Goal: Participate in discussion: Engage in conversation with other users on a specific topic

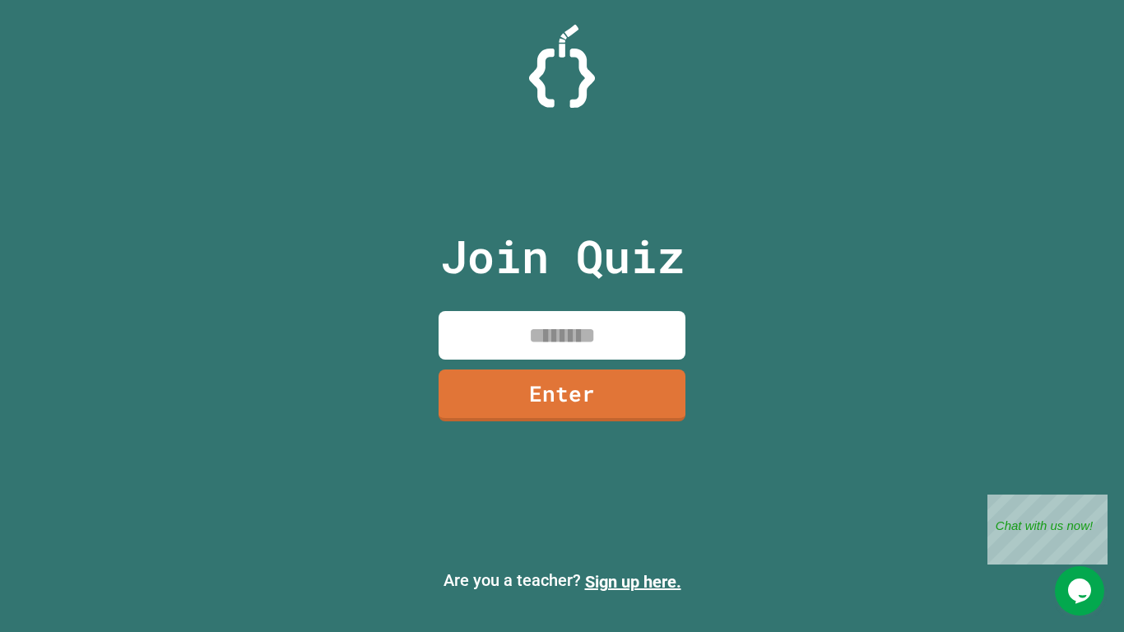
click at [538, 303] on div "Join Quiz Enter" at bounding box center [562, 316] width 277 height 550
click at [591, 314] on input at bounding box center [562, 335] width 247 height 49
type input "*"
type input "********"
click at [613, 375] on link "Enter" at bounding box center [562, 393] width 240 height 54
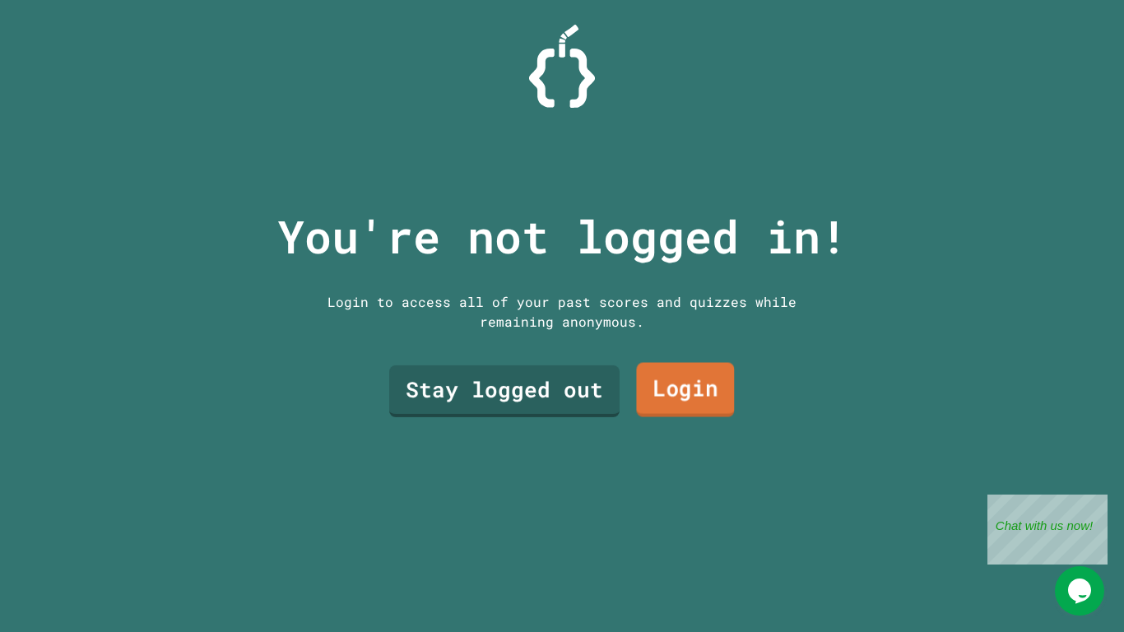
click at [661, 401] on link "Login" at bounding box center [685, 389] width 98 height 54
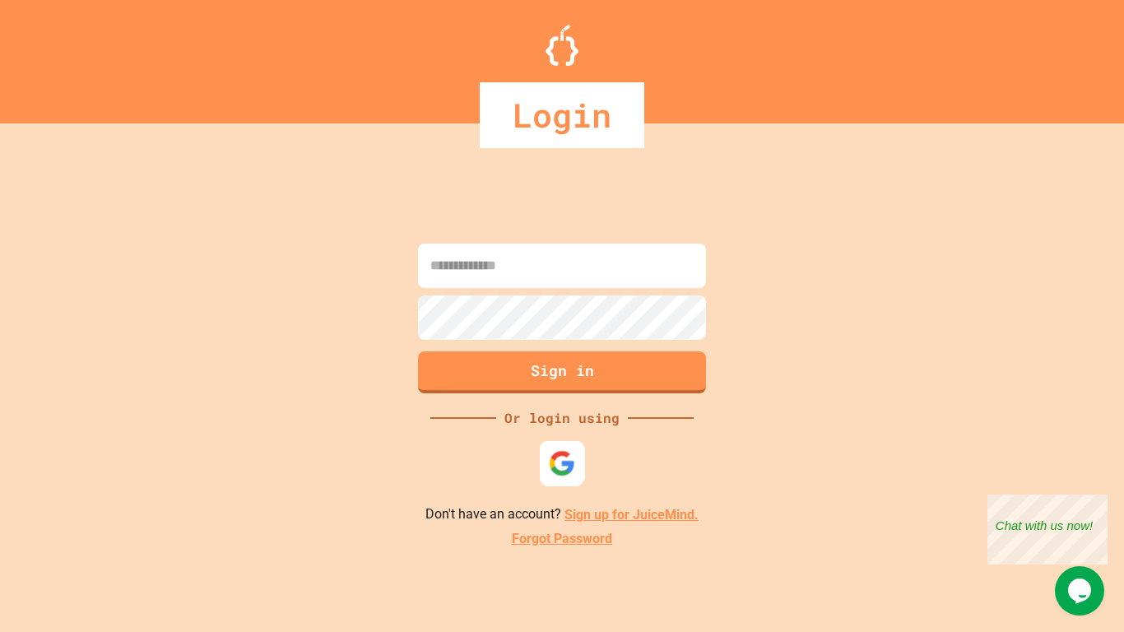
click at [569, 477] on div at bounding box center [562, 463] width 45 height 45
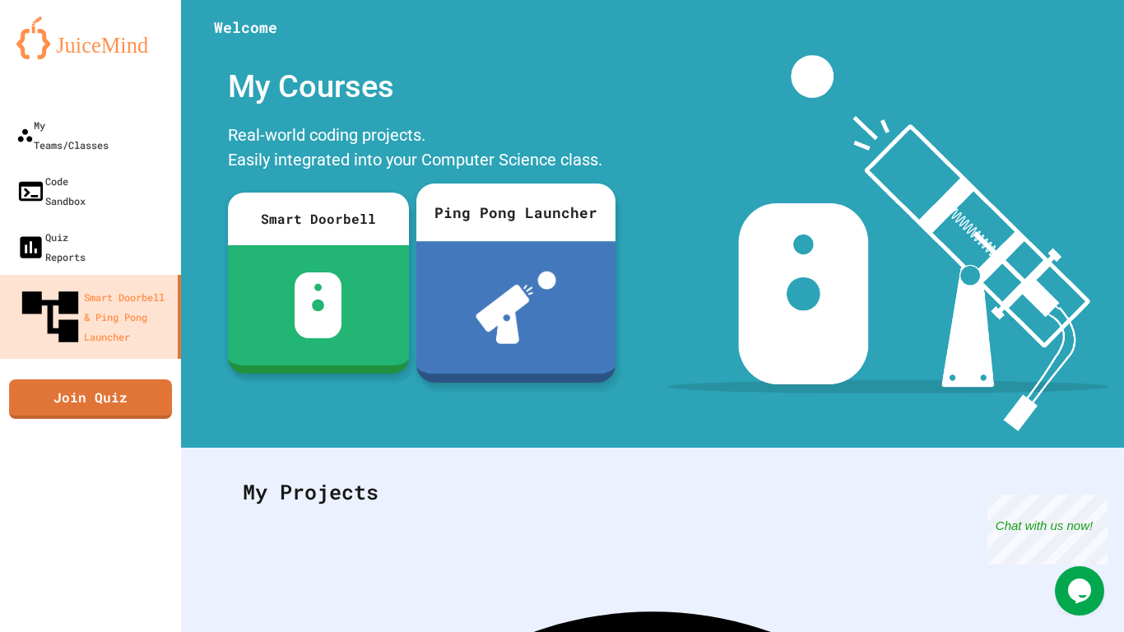
scroll to position [181, 0]
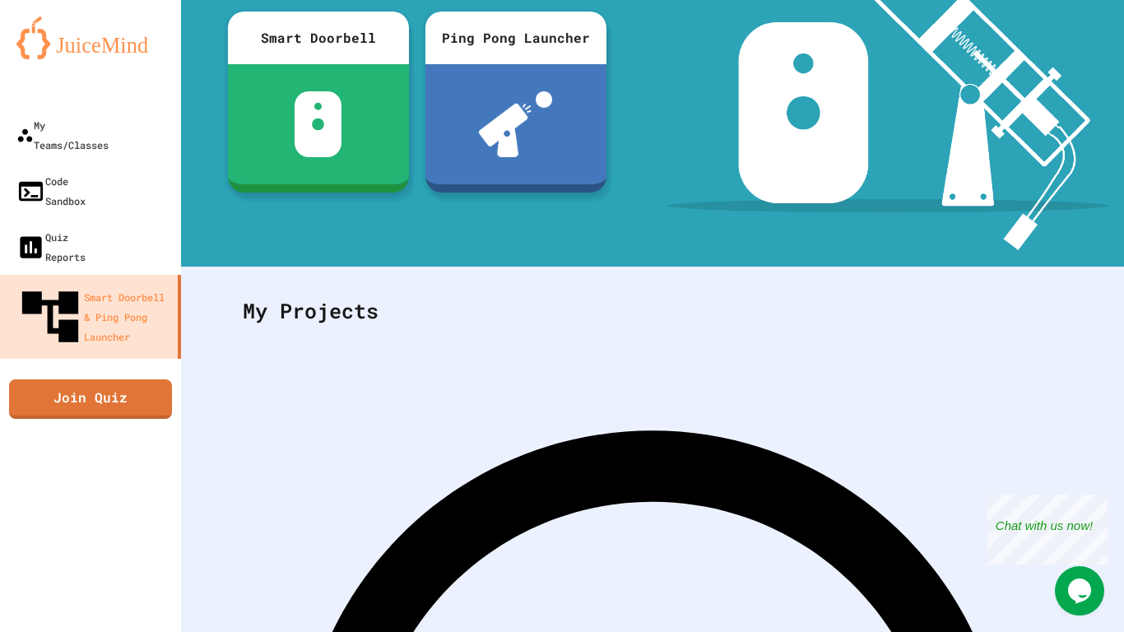
click at [113, 379] on link "Join Quiz" at bounding box center [90, 399] width 163 height 40
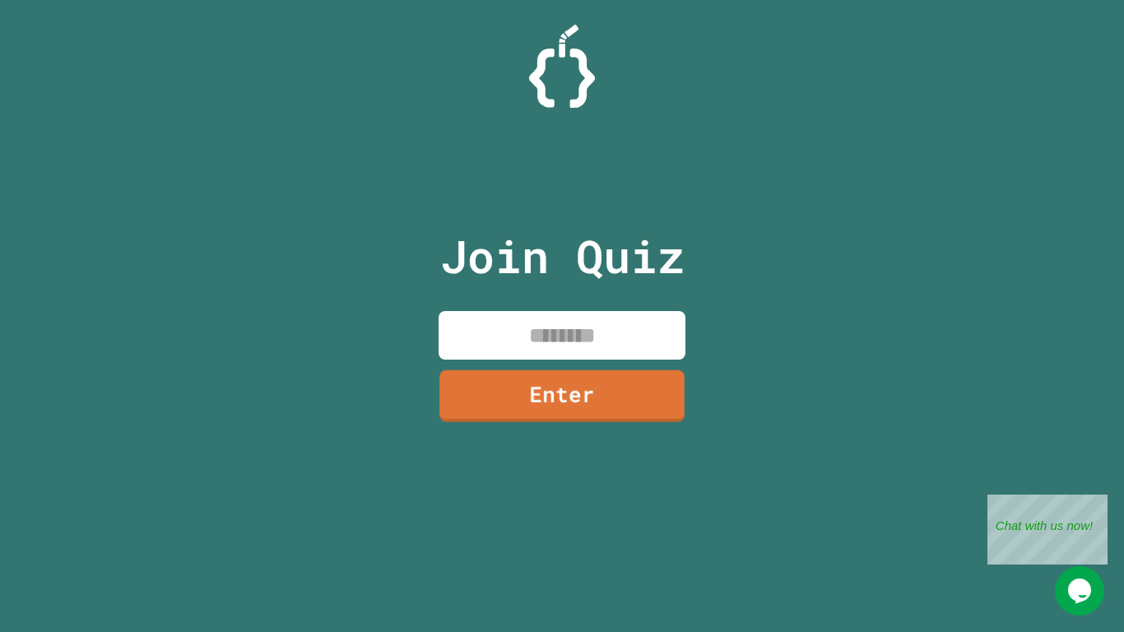
click at [506, 351] on input at bounding box center [562, 335] width 247 height 49
type input "********"
click at [551, 412] on link "Enter" at bounding box center [562, 394] width 250 height 54
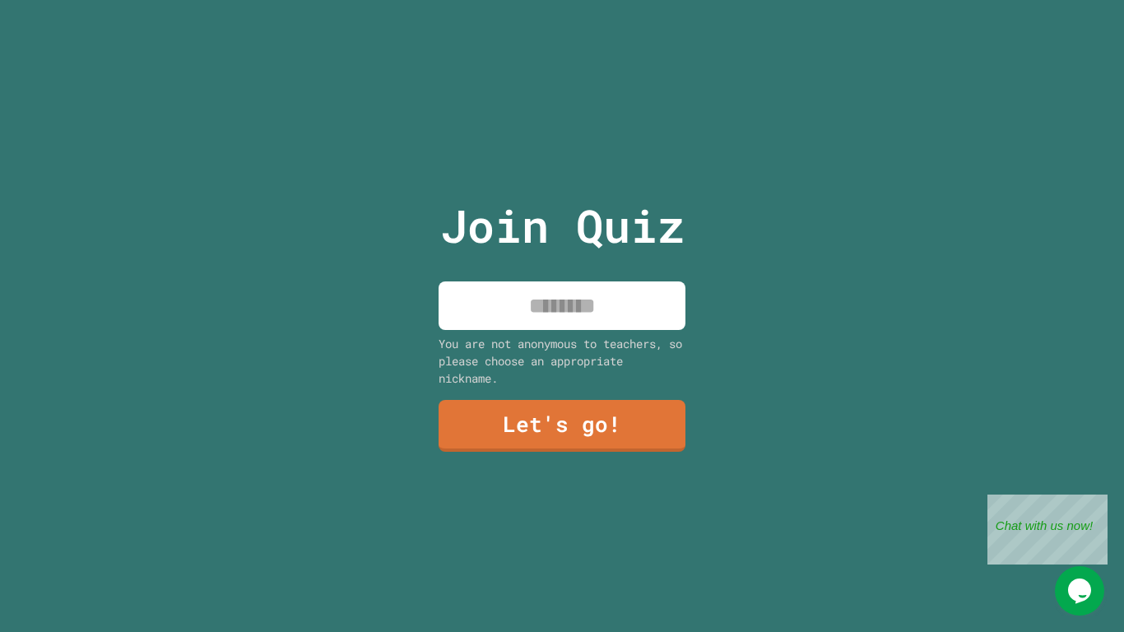
click at [546, 309] on input at bounding box center [562, 306] width 247 height 49
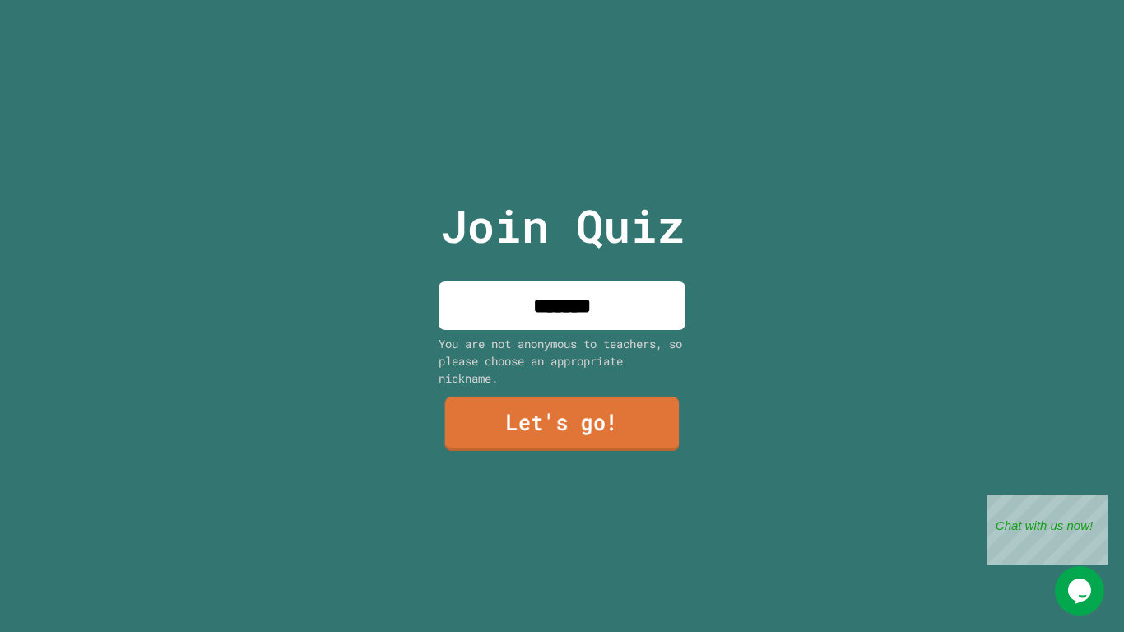
type input "*******"
click at [564, 422] on link "Let's go!" at bounding box center [562, 424] width 235 height 54
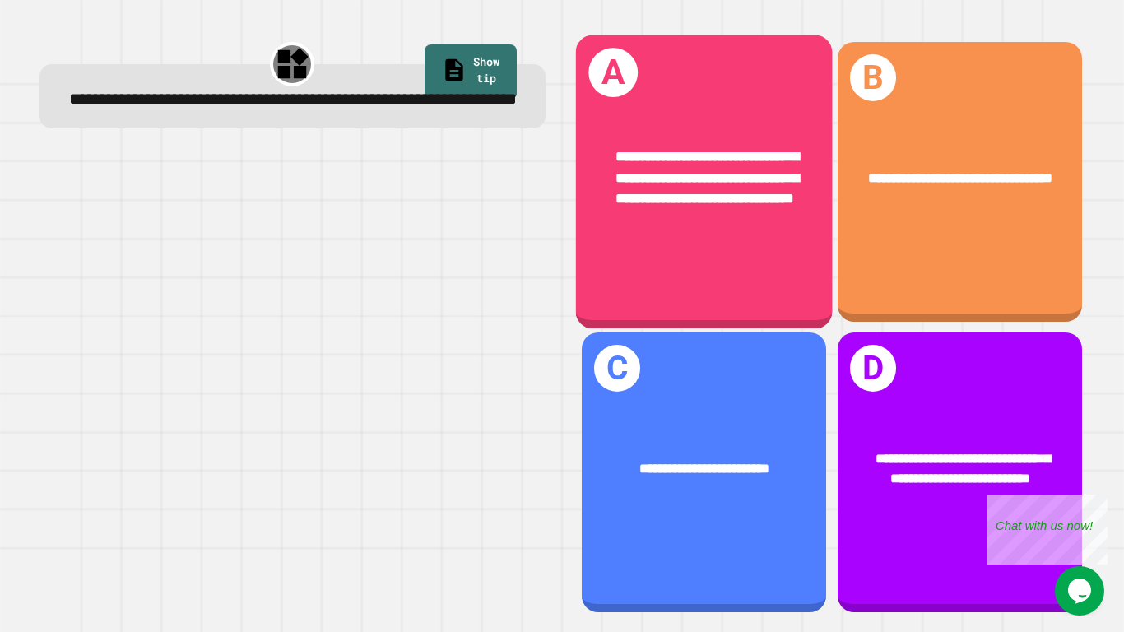
click at [762, 262] on div "**********" at bounding box center [703, 182] width 257 height 294
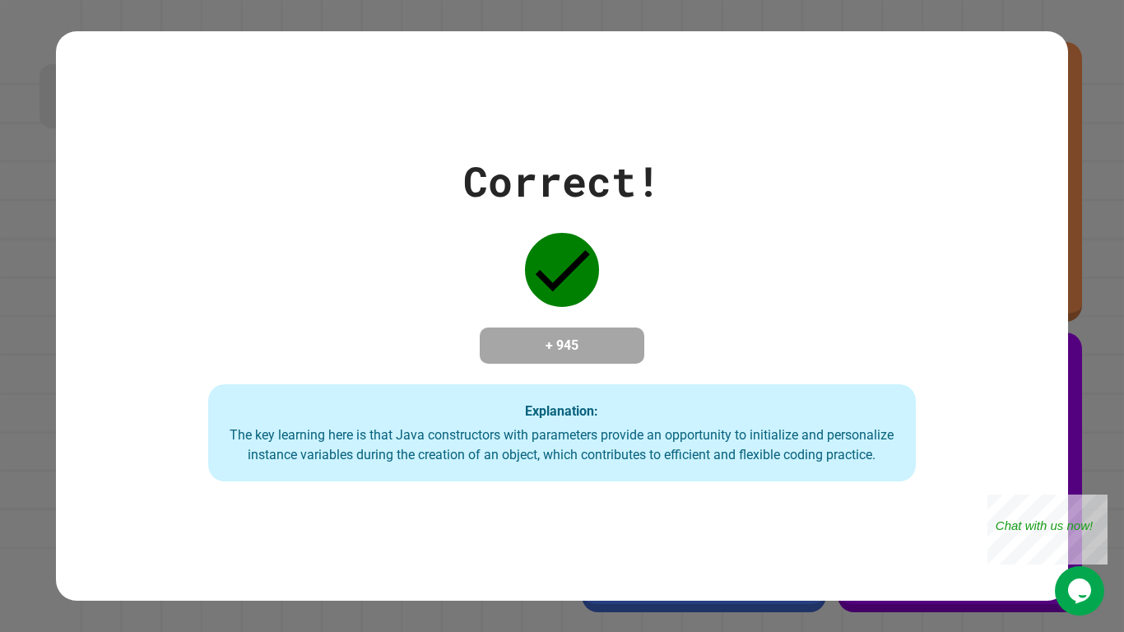
click at [398, 610] on div "Correct! + 945 Explanation: The key learning here is that Java constructors wit…" at bounding box center [562, 316] width 1124 height 632
click at [591, 379] on div "Correct! + 945 Explanation: The key learning here is that Java constructors wit…" at bounding box center [562, 316] width 1012 height 331
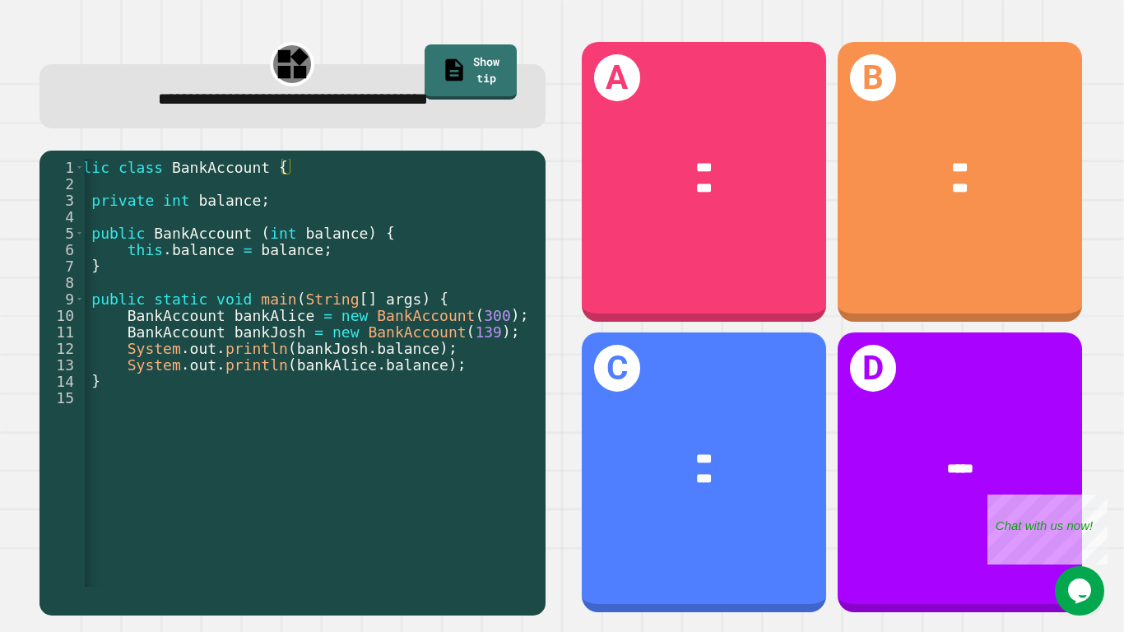
scroll to position [0, 34]
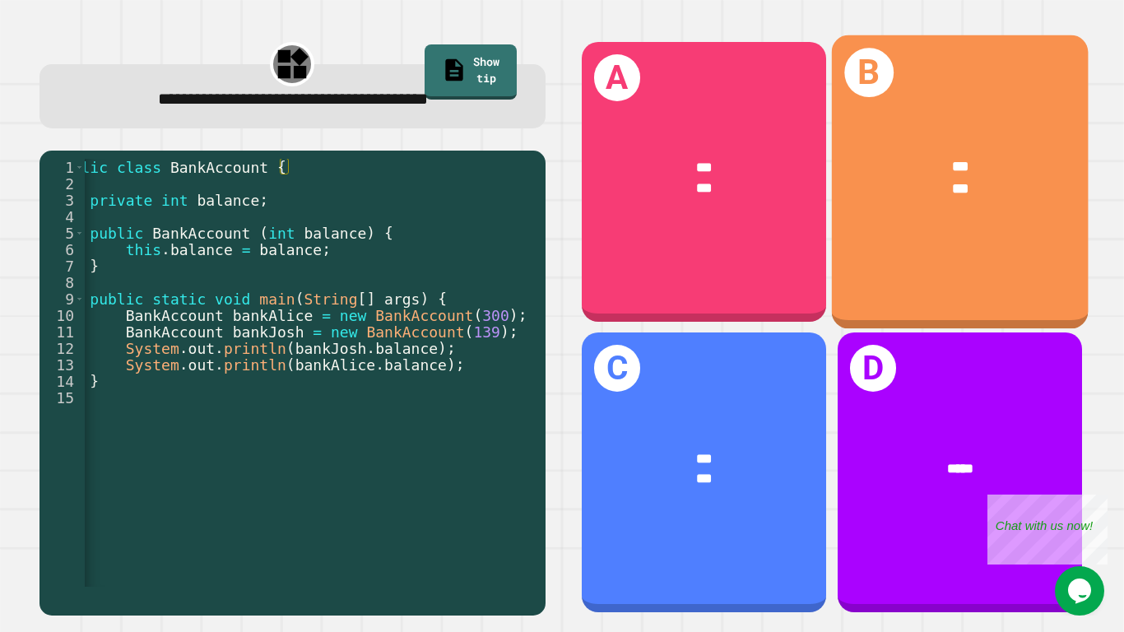
click at [911, 210] on div "*** ***" at bounding box center [959, 178] width 257 height 100
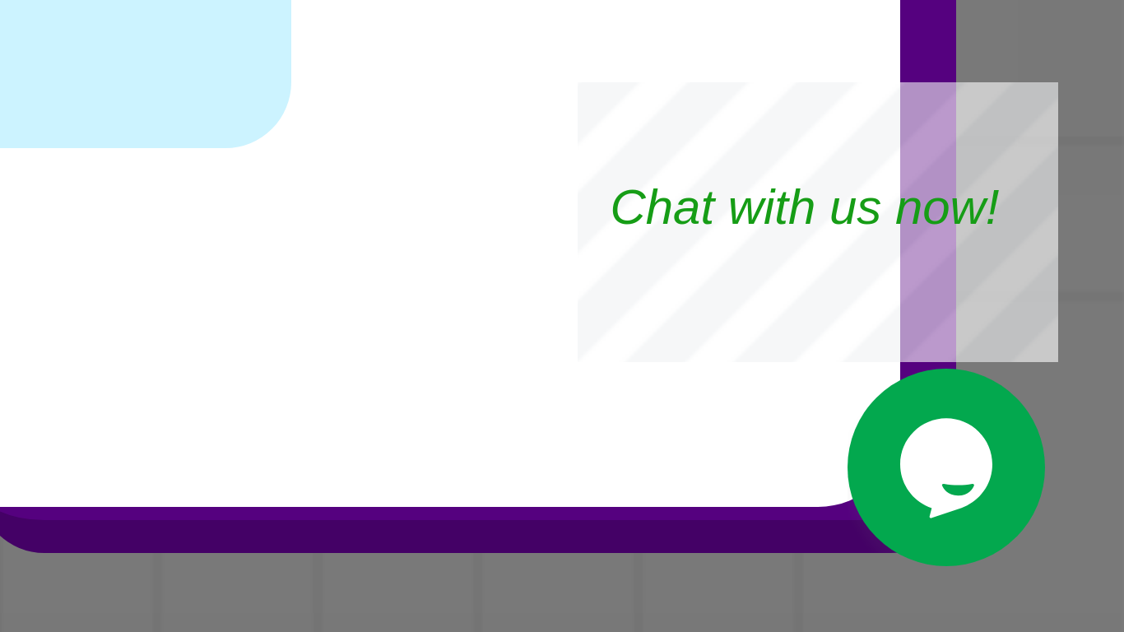
scroll to position [0, 0]
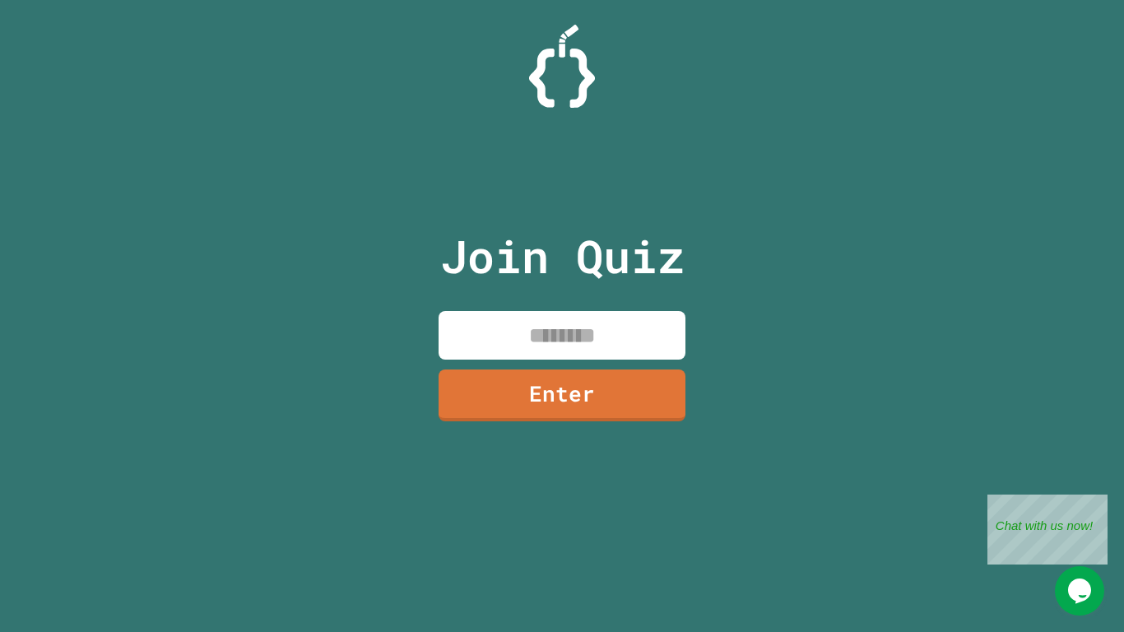
click at [528, 348] on input at bounding box center [562, 335] width 247 height 49
type input "********"
click at [540, 384] on link "Enter" at bounding box center [562, 394] width 249 height 54
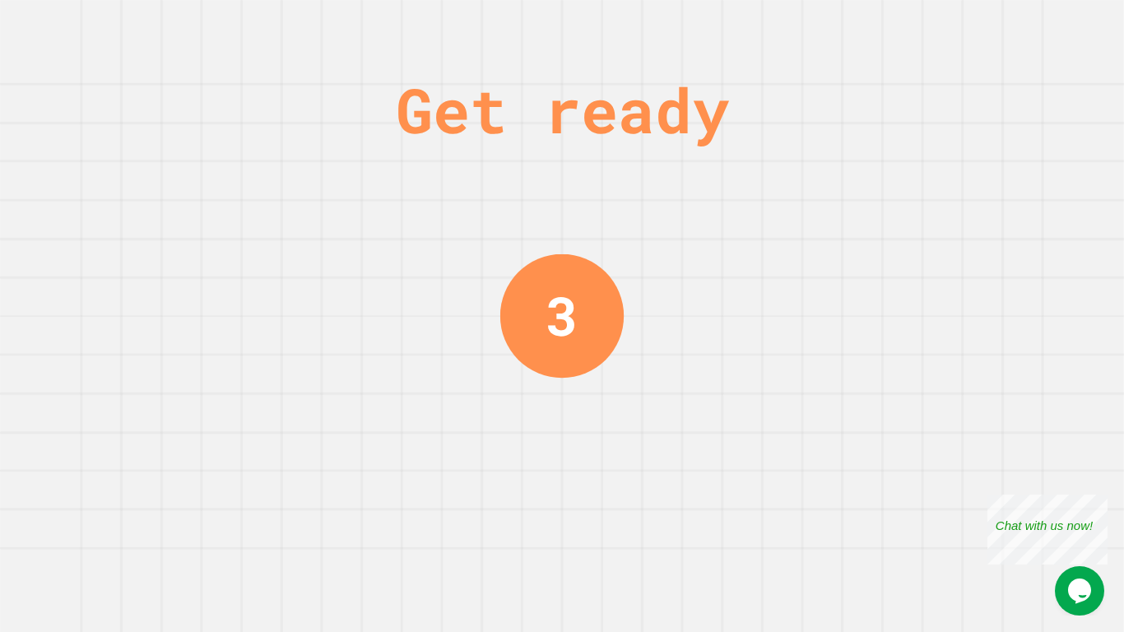
click at [768, 496] on div "Get ready 3" at bounding box center [562, 316] width 1124 height 632
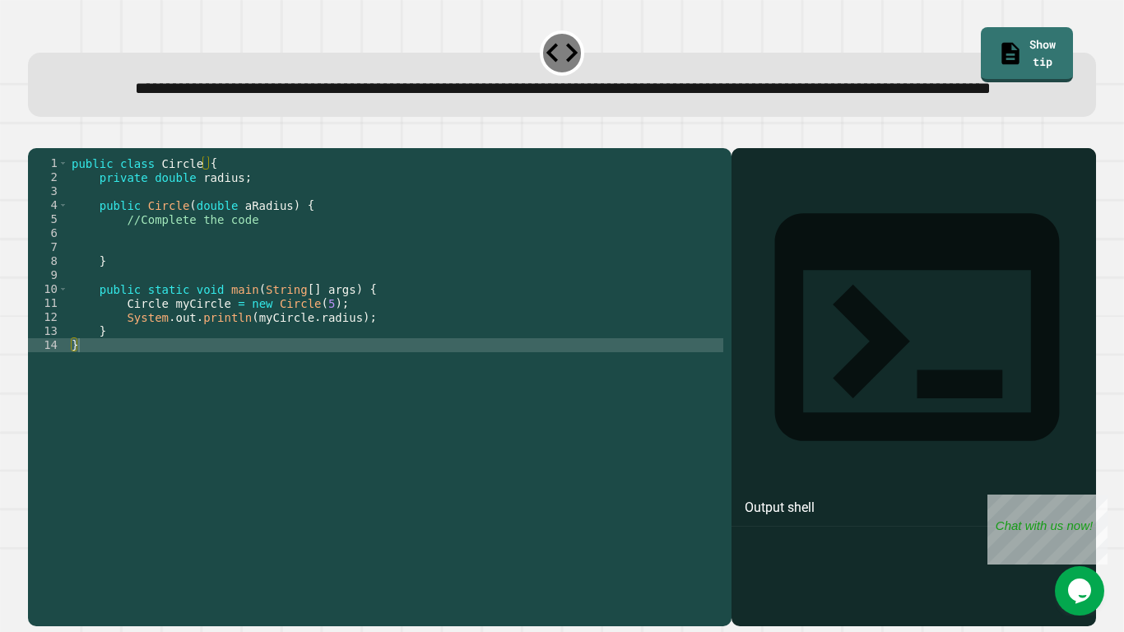
click at [286, 383] on div "public class Circle { private double radius ; public Circle ( double aRadius ) …" at bounding box center [395, 366] width 655 height 420
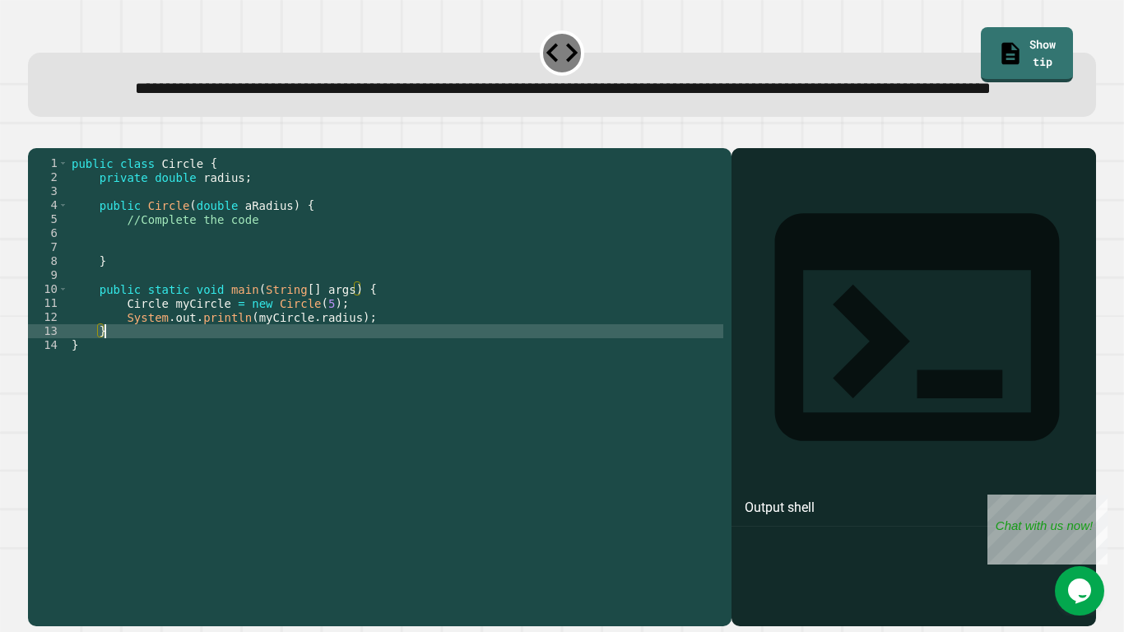
click at [274, 254] on div "public class Circle { private double radius ; public Circle ( double aRadius ) …" at bounding box center [395, 366] width 655 height 420
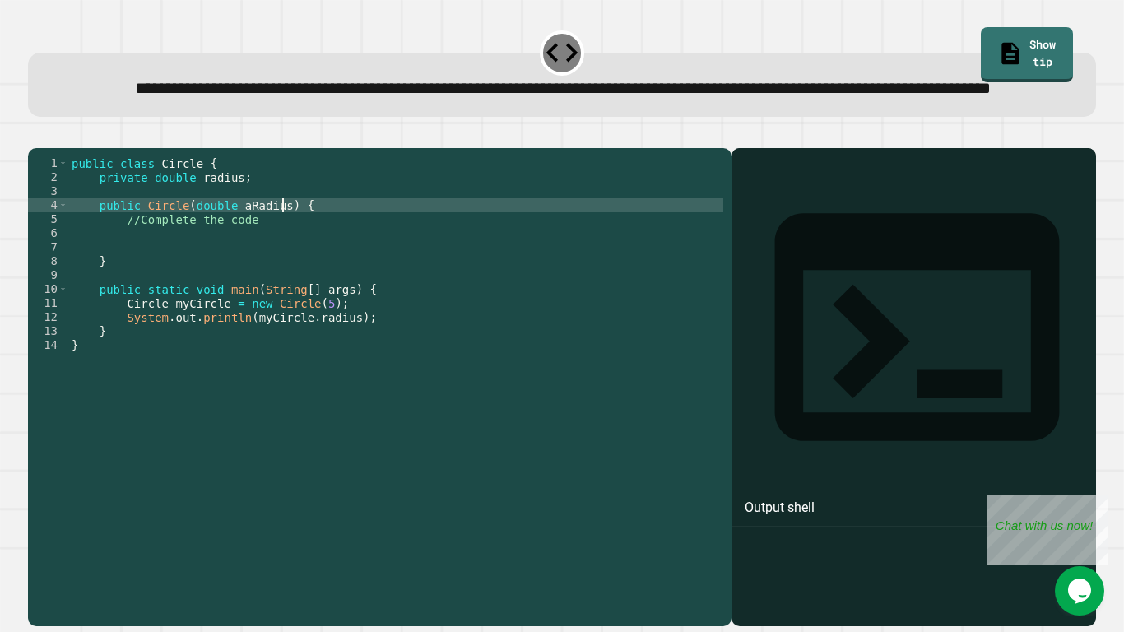
click at [281, 256] on div "public class Circle { private double radius ; public Circle ( double aRadius ) …" at bounding box center [395, 366] width 655 height 420
click at [250, 317] on div "public class Circle { private double radius ; public Circle ( double aRadius ) …" at bounding box center [395, 366] width 655 height 420
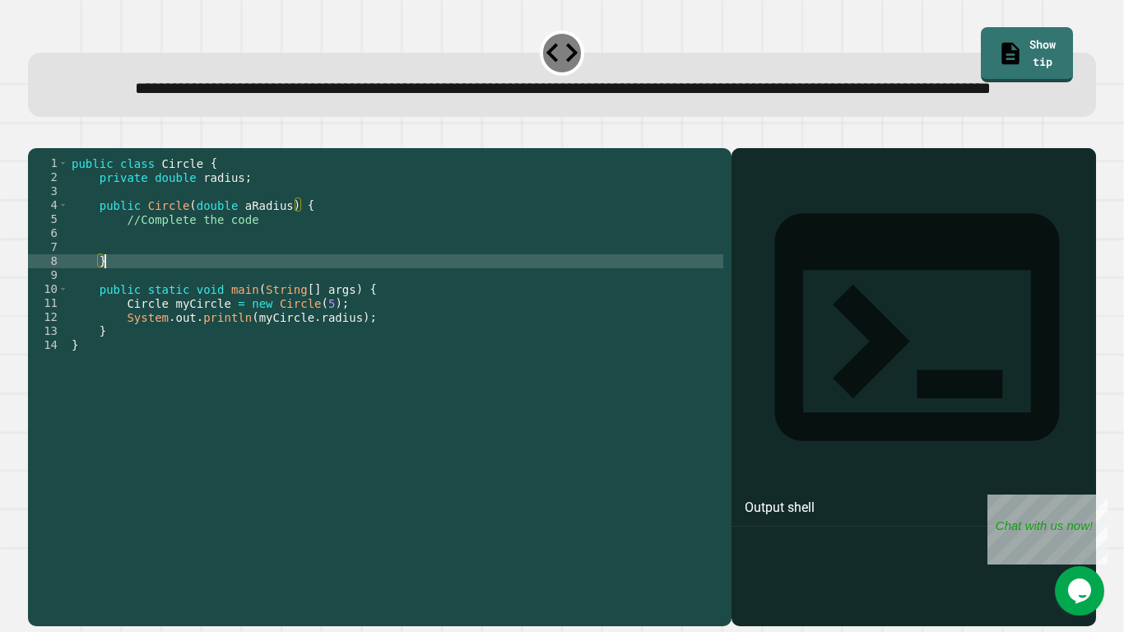
click at [268, 276] on div "public class Circle { private double radius ; public Circle ( double aRadius ) …" at bounding box center [395, 366] width 655 height 420
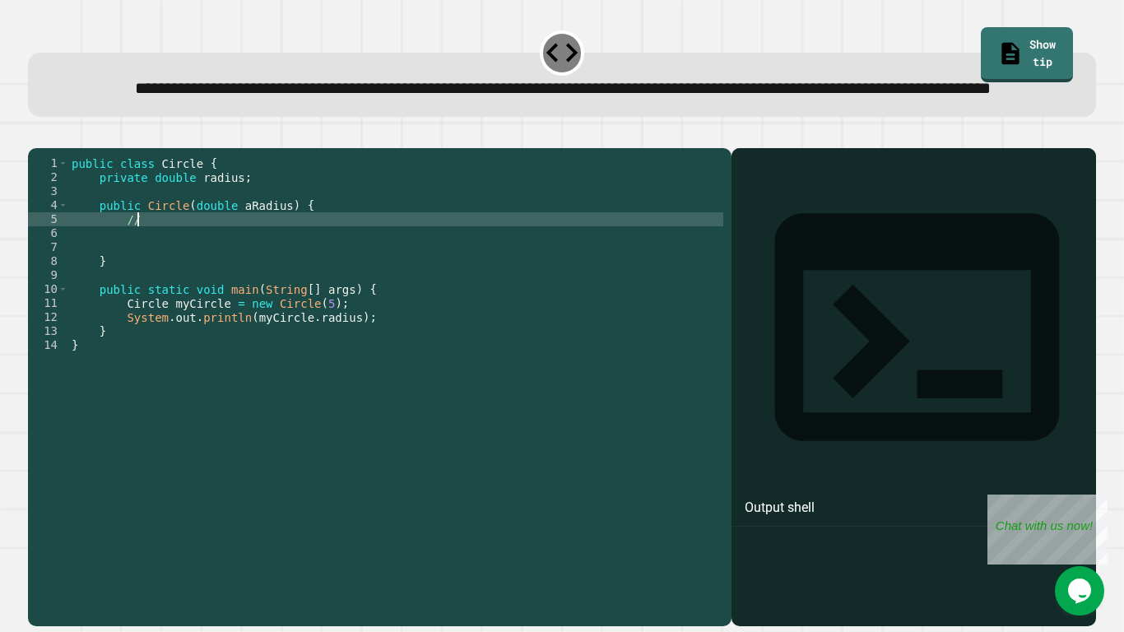
type textarea "*"
type textarea "**********"
click at [36, 135] on icon "button" at bounding box center [36, 135] width 0 height 0
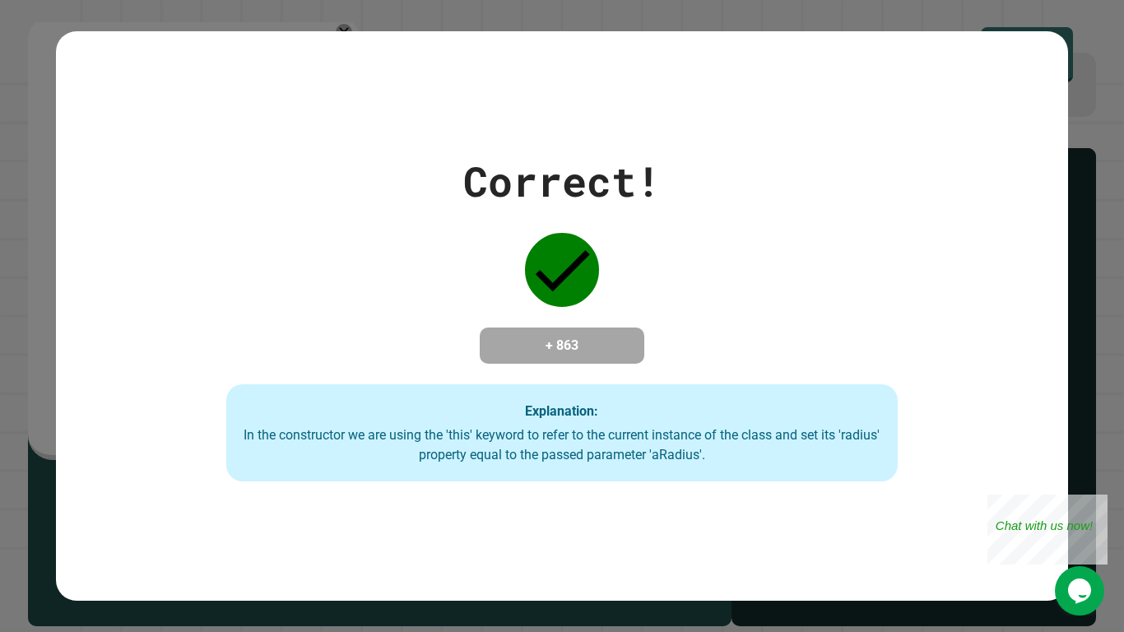
click at [1124, 276] on div "Correct! + 863 Explanation: In the constructor we are using the 'this' keyword …" at bounding box center [562, 316] width 1124 height 632
click at [1099, 507] on div "Close" at bounding box center [1096, 505] width 21 height 21
click at [1099, 504] on div "Correct! + 863 Explanation: In the constructor we are using the 'this' keyword …" at bounding box center [562, 316] width 1124 height 632
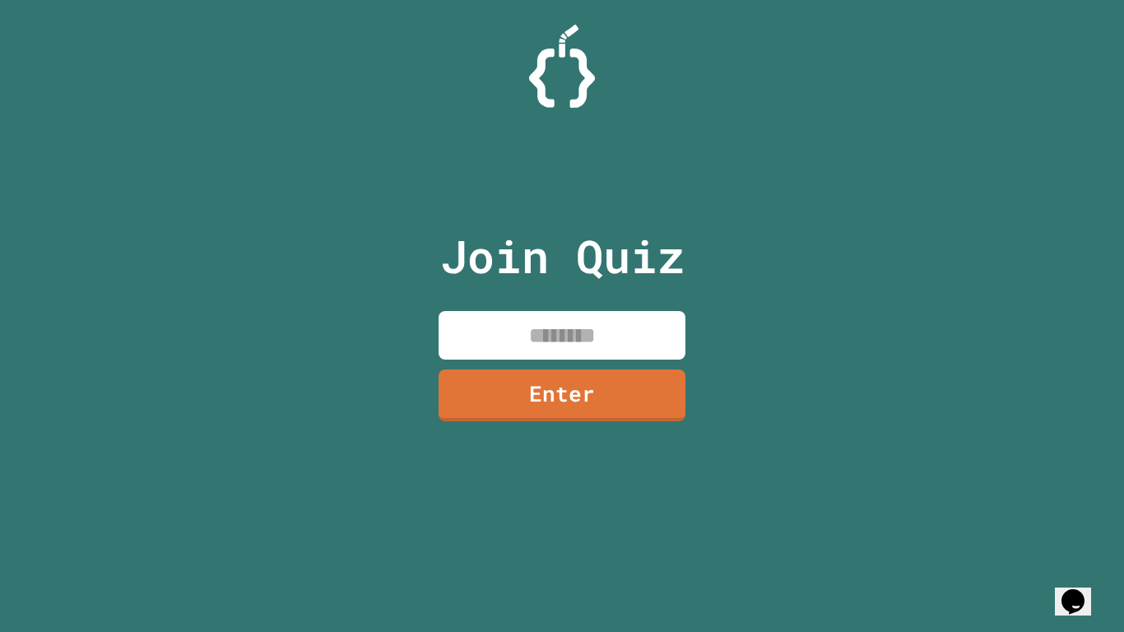
click at [544, 330] on input at bounding box center [562, 335] width 247 height 49
click at [547, 333] on input at bounding box center [562, 335] width 247 height 49
type input "********"
click at [588, 387] on link "Enter" at bounding box center [562, 396] width 247 height 52
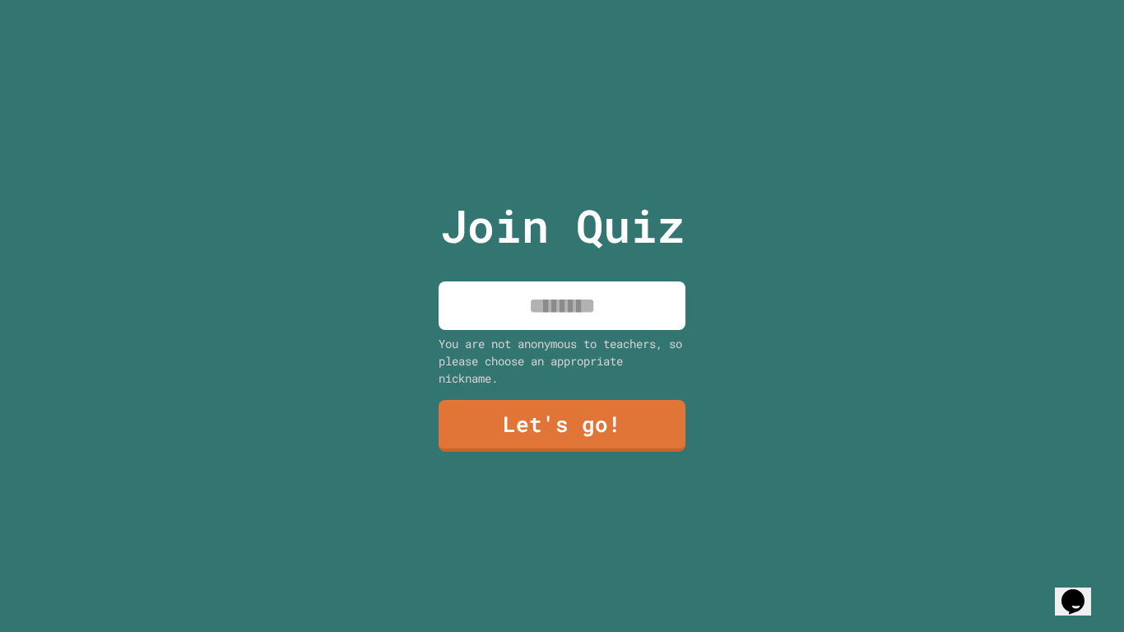
click at [602, 303] on input at bounding box center [562, 306] width 247 height 49
type input "*******"
click at [574, 389] on div "Join Quiz ******* You are not anonymous to teachers, so please choose an approp…" at bounding box center [562, 316] width 277 height 632
click at [569, 434] on link "Let's go!" at bounding box center [562, 424] width 244 height 54
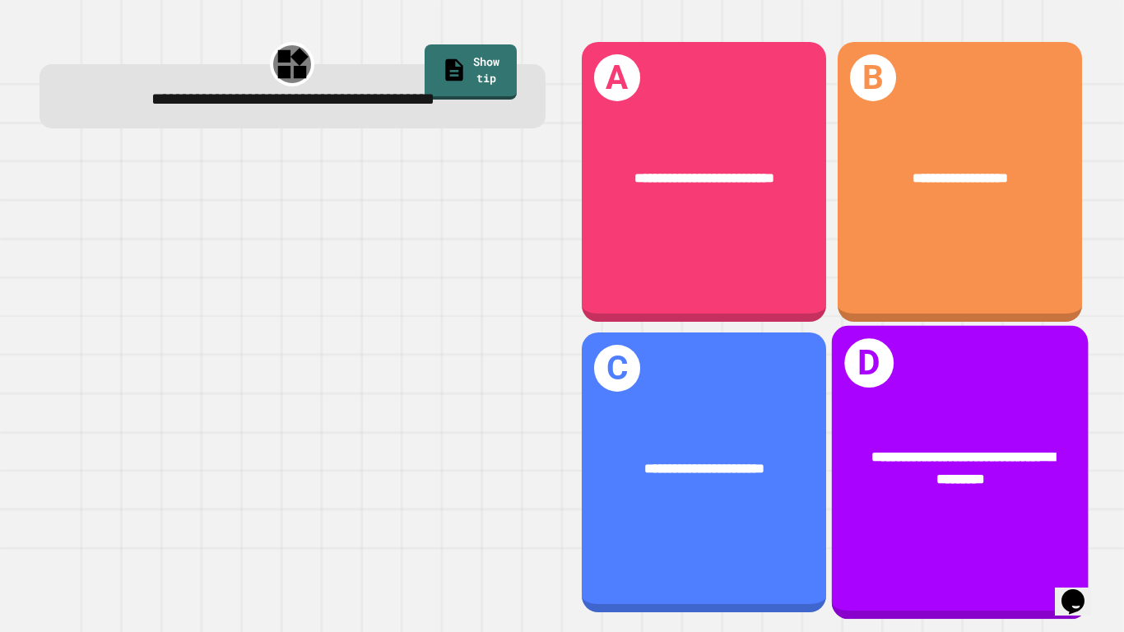
click at [961, 496] on div "**********" at bounding box center [959, 469] width 257 height 100
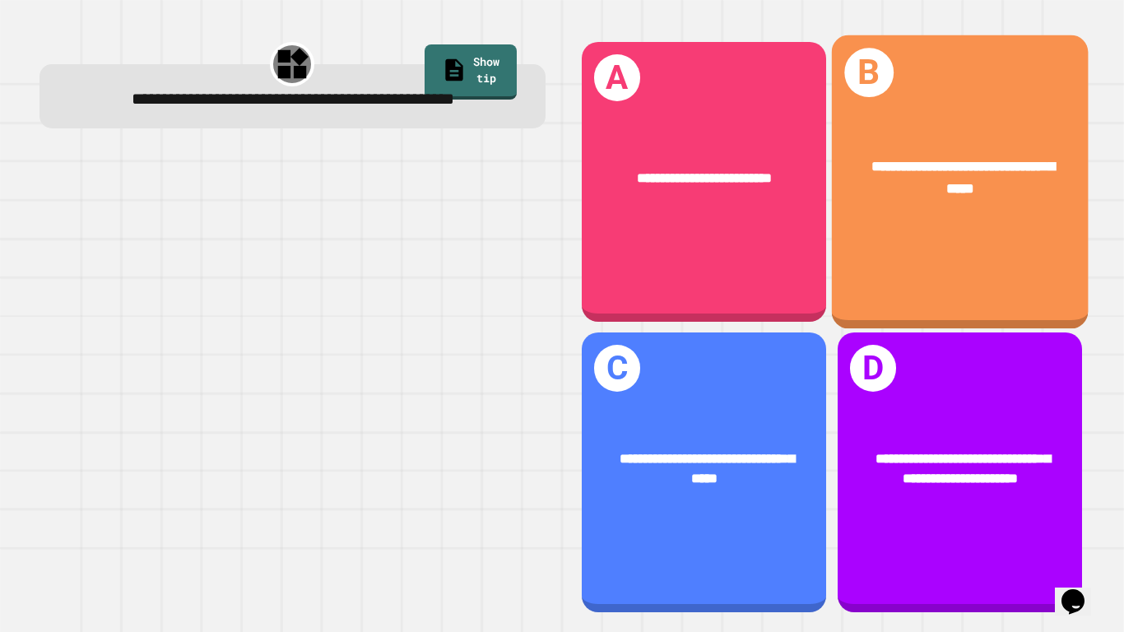
click at [1022, 253] on div "**********" at bounding box center [959, 182] width 257 height 294
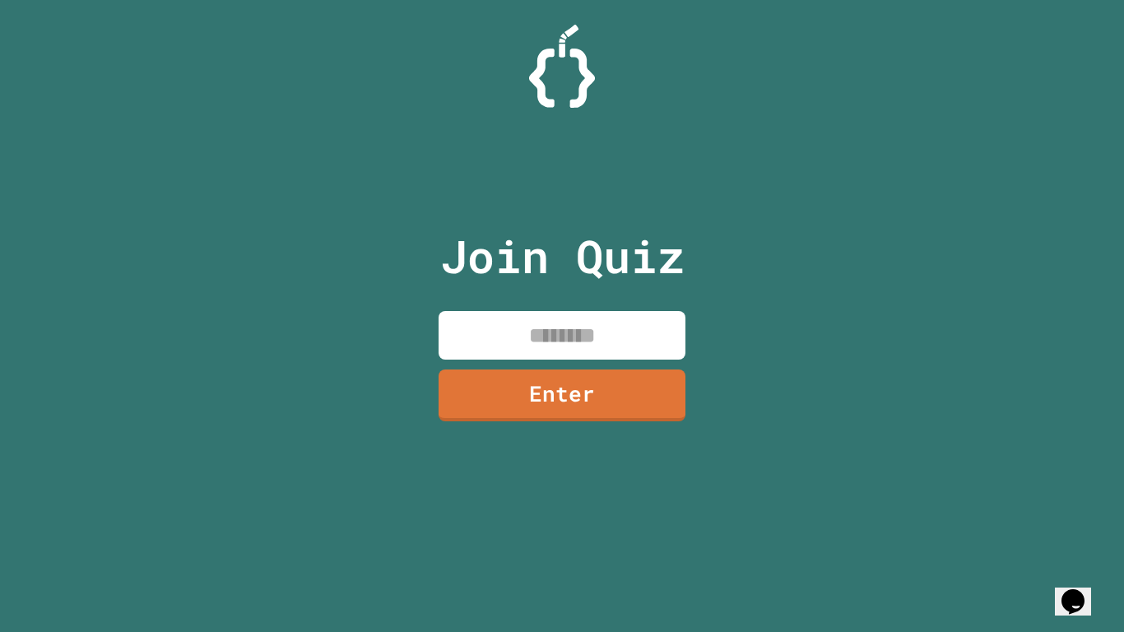
click at [556, 335] on input at bounding box center [562, 335] width 247 height 49
click at [561, 351] on input at bounding box center [562, 335] width 247 height 49
type input "********"
click at [580, 384] on link "Enter" at bounding box center [562, 394] width 239 height 54
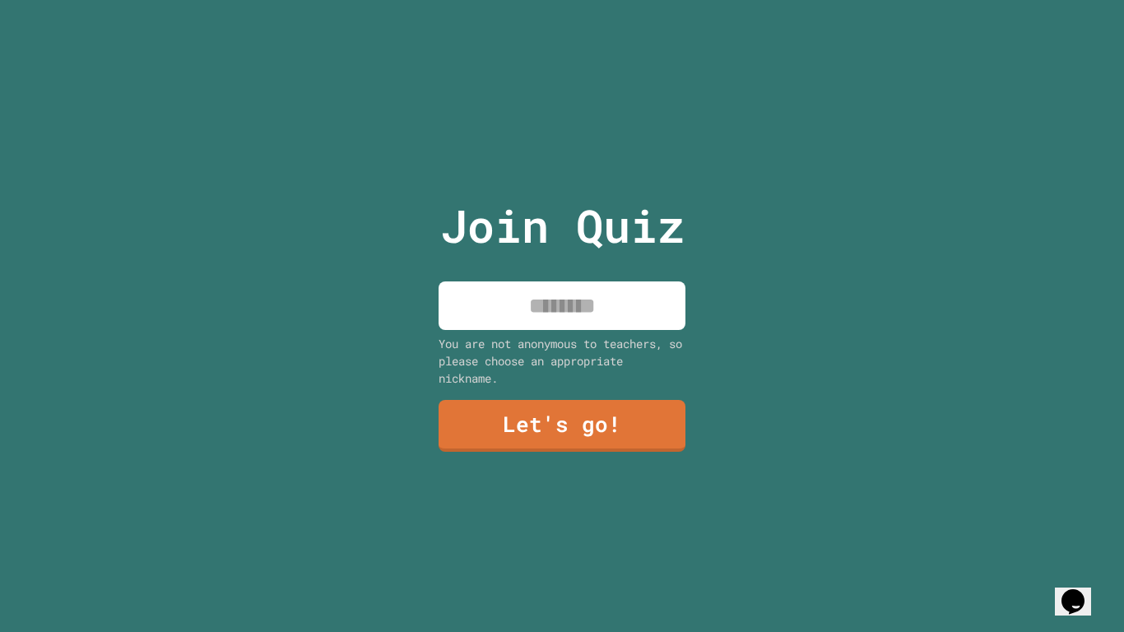
click at [543, 307] on input at bounding box center [562, 306] width 247 height 49
type input "*******"
click at [576, 417] on link "Let's go!" at bounding box center [561, 425] width 251 height 54
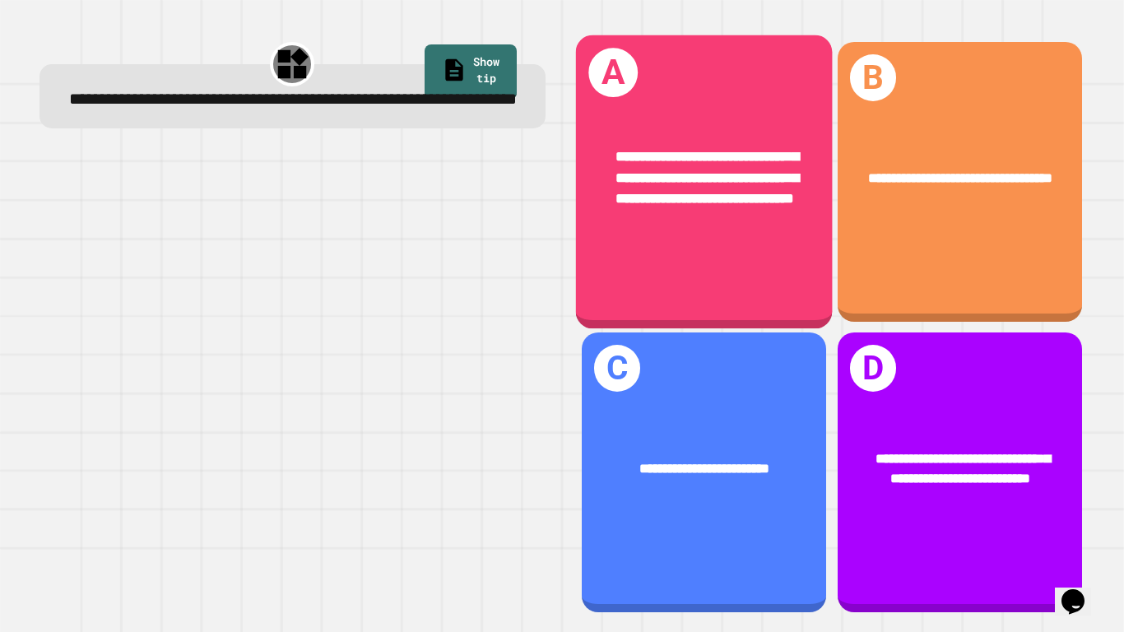
click at [761, 230] on div "**********" at bounding box center [703, 177] width 257 height 121
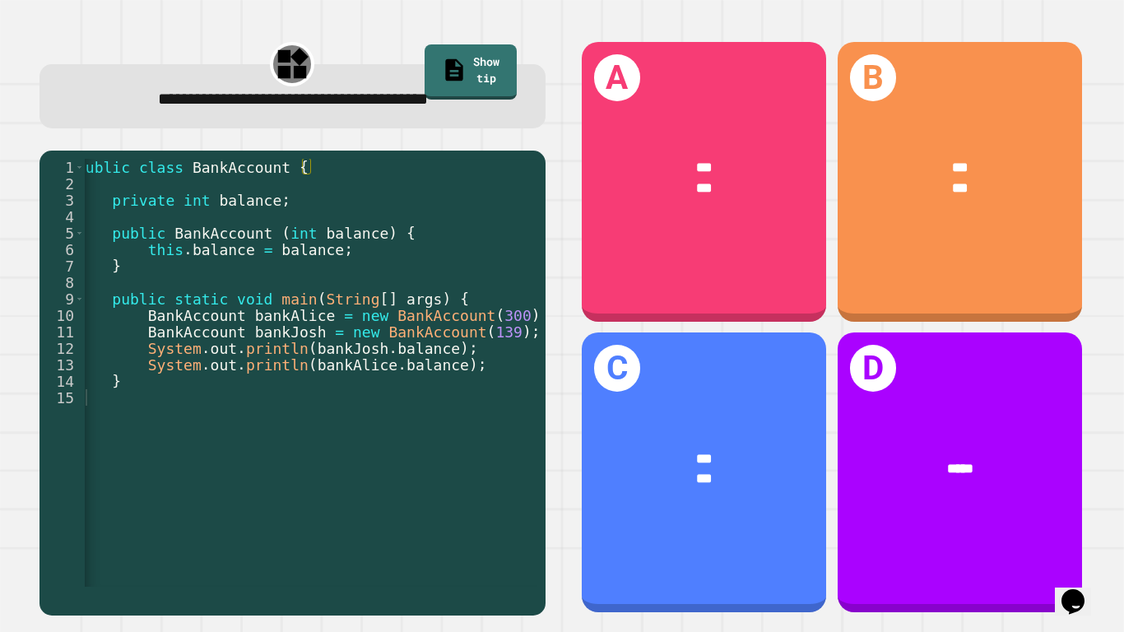
scroll to position [0, 34]
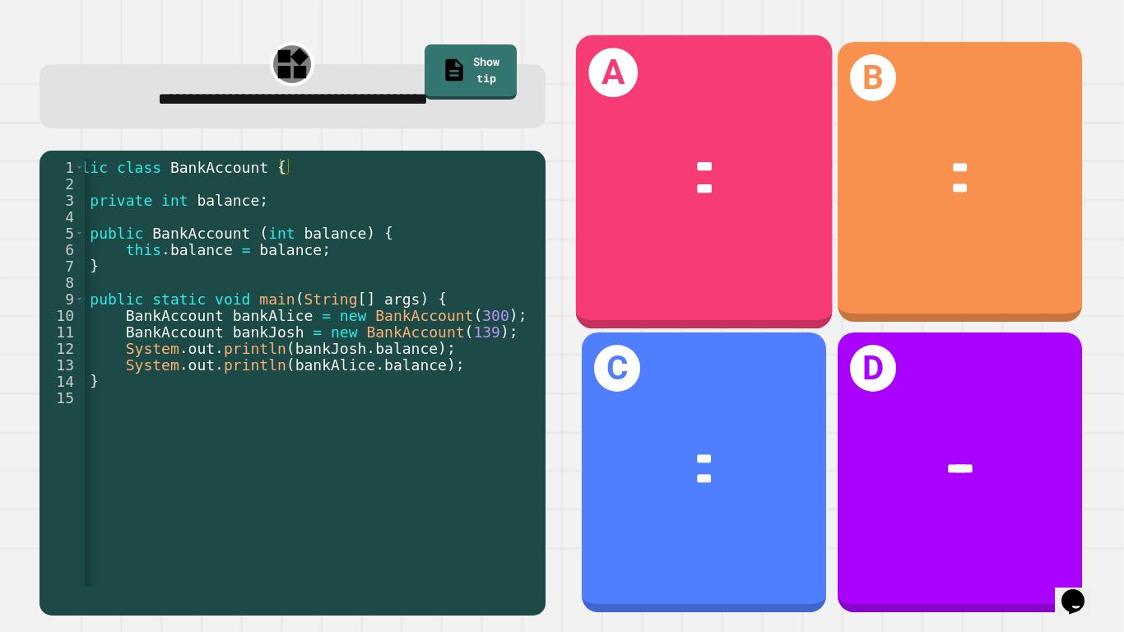
click at [654, 196] on div "***" at bounding box center [704, 188] width 199 height 21
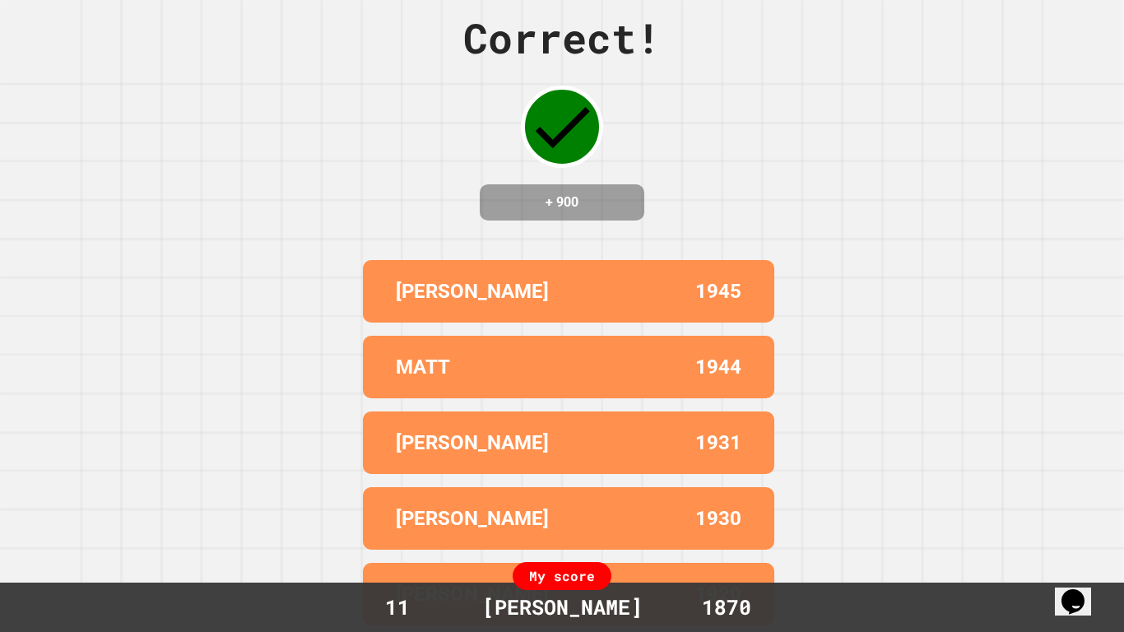
scroll to position [0, 0]
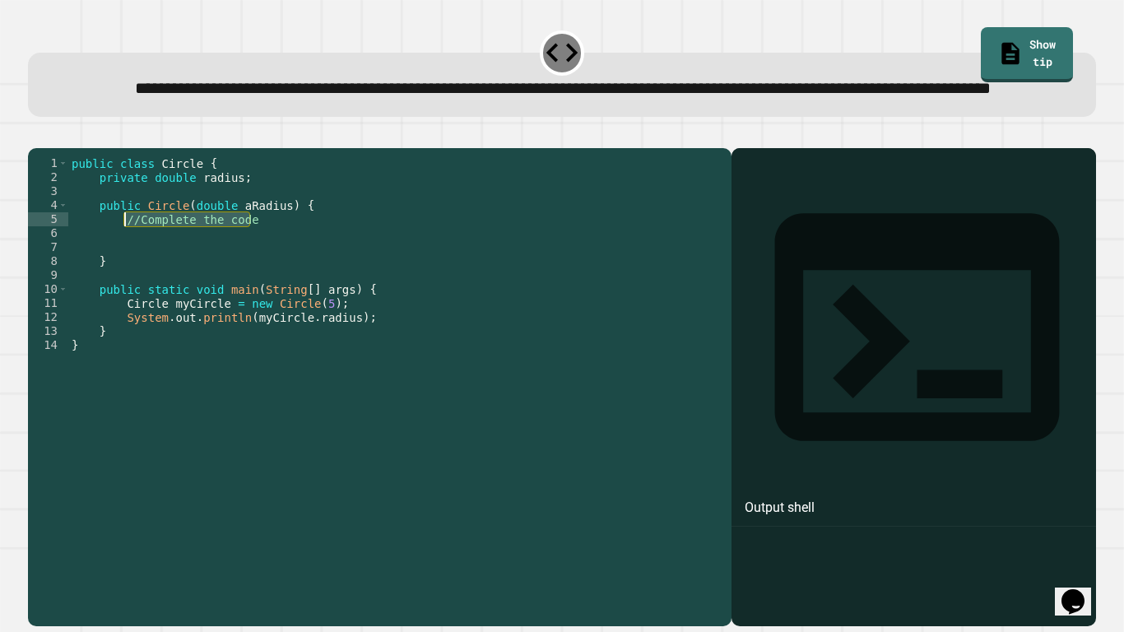
drag, startPoint x: 276, startPoint y: 273, endPoint x: 125, endPoint y: 270, distance: 150.7
click at [125, 270] on div "public class Circle { private double radius ; public Circle ( double aRadius ) …" at bounding box center [395, 366] width 655 height 420
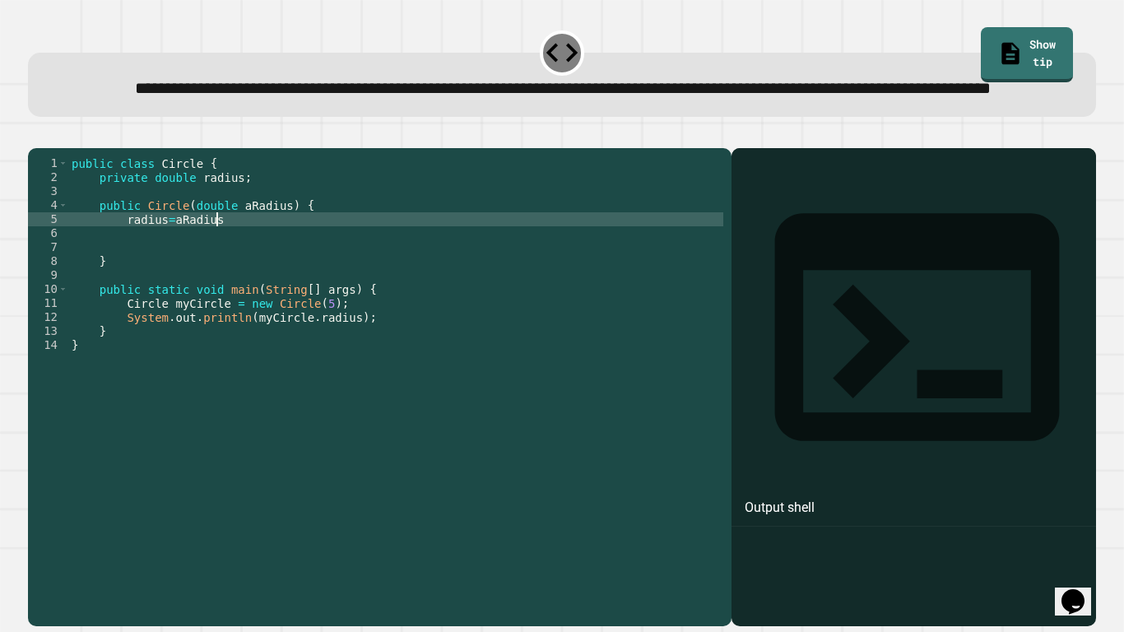
scroll to position [0, 18]
type textarea "**********"
click at [36, 135] on icon "button" at bounding box center [36, 135] width 0 height 0
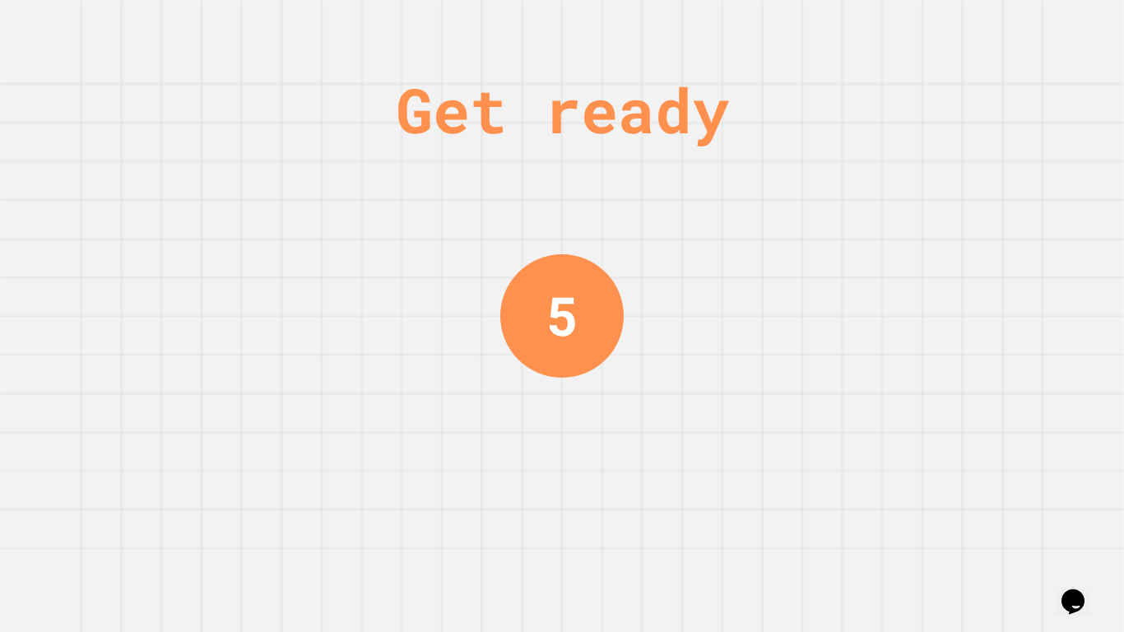
scroll to position [0, 0]
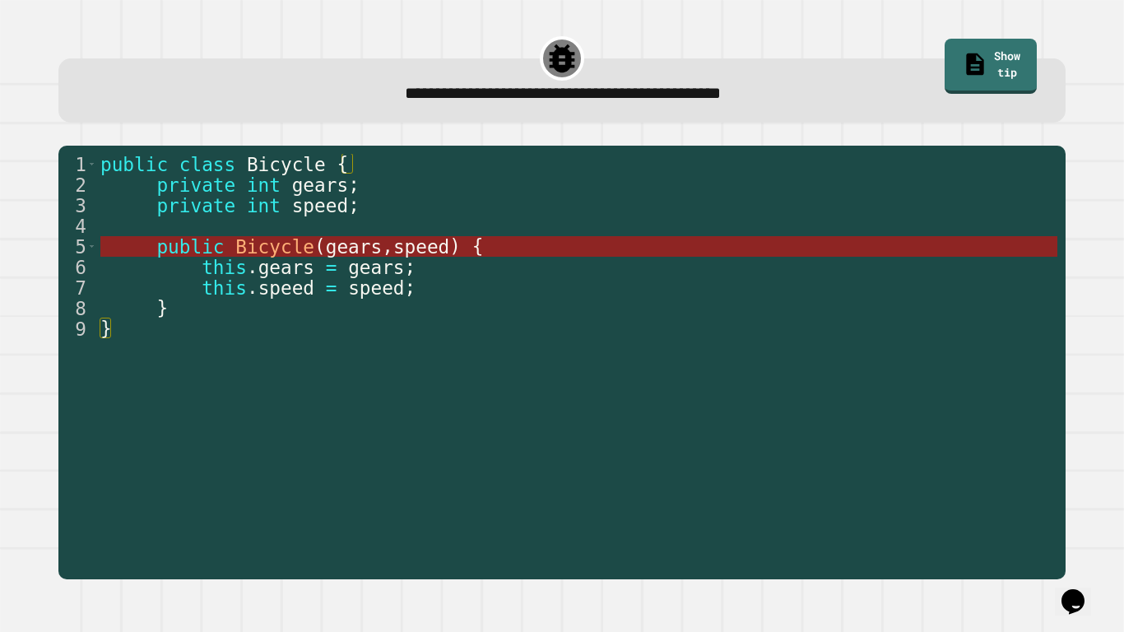
click at [426, 246] on span "speed" at bounding box center [421, 246] width 56 height 21
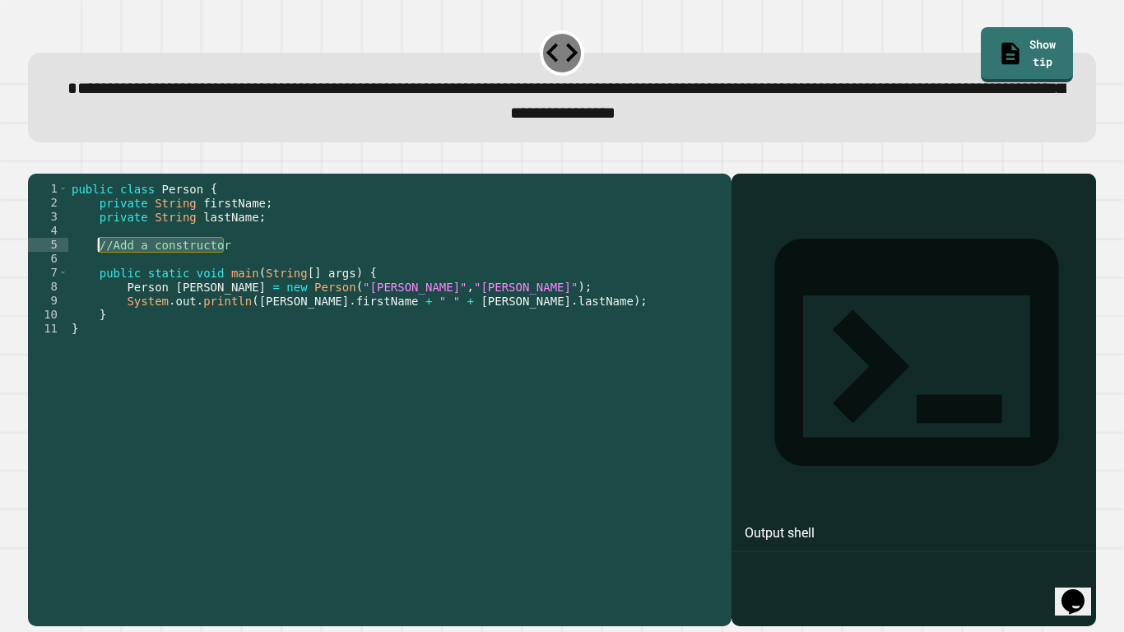
drag, startPoint x: 241, startPoint y: 268, endPoint x: 99, endPoint y: 268, distance: 142.4
click at [99, 268] on div "public class Person { private String firstName ; private String lastName ; //Ad…" at bounding box center [395, 392] width 655 height 420
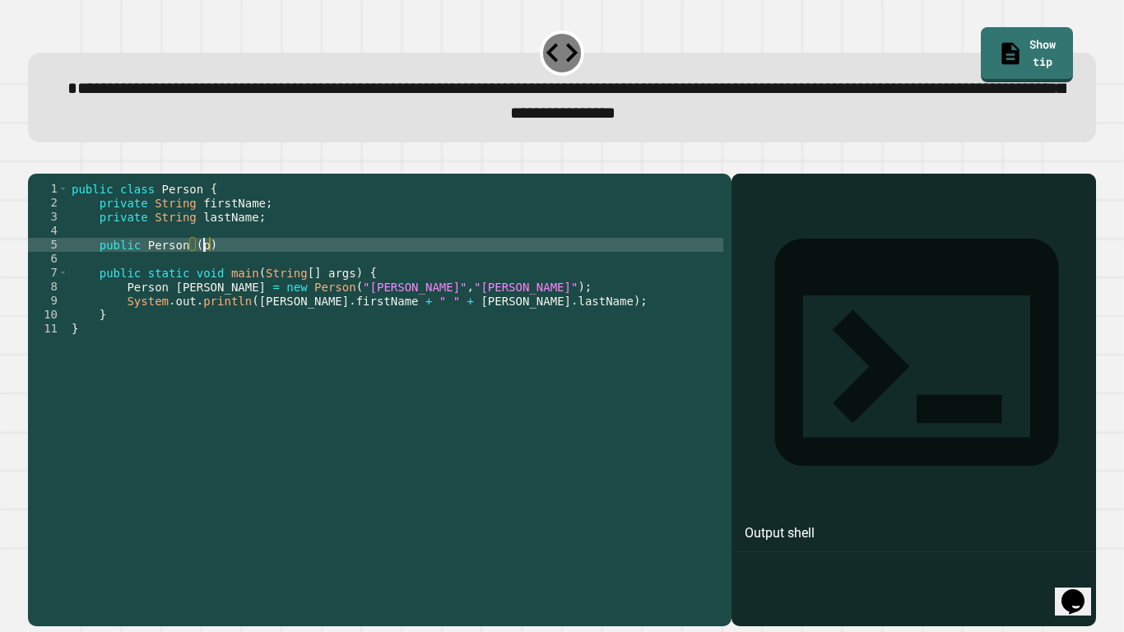
scroll to position [0, 16]
type textarea "**********"
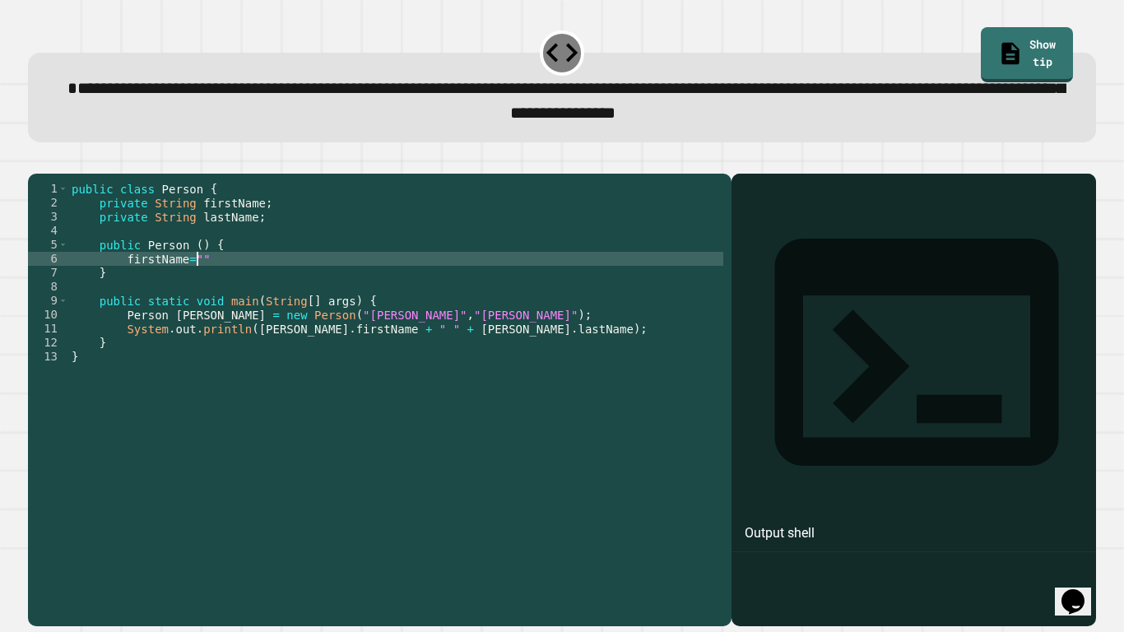
click at [207, 281] on div "public class Person { private String firstName ; private String lastName ; publ…" at bounding box center [395, 392] width 655 height 420
type textarea "**********"
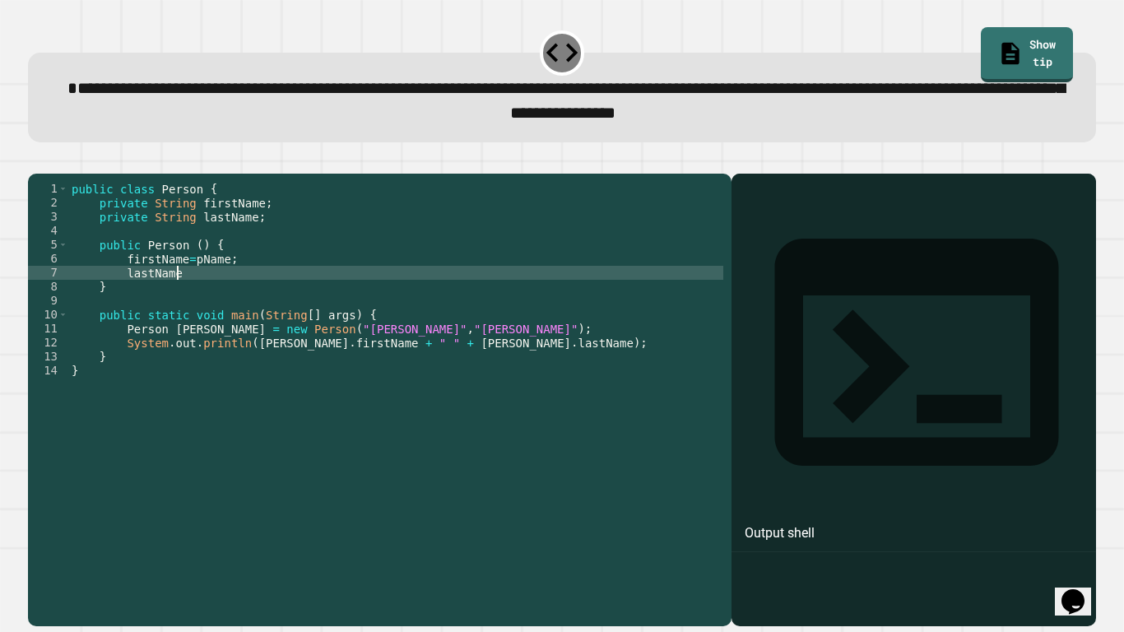
scroll to position [0, 13]
click at [196, 282] on div "public class Person { private String firstName ; private String lastName ; publ…" at bounding box center [395, 392] width 655 height 420
click at [212, 296] on div "public class Person { private String firstName ; private String lastName ; publ…" at bounding box center [395, 392] width 655 height 420
click at [193, 271] on div "public class Person { private String firstName ; private String lastName ; publ…" at bounding box center [395, 392] width 655 height 420
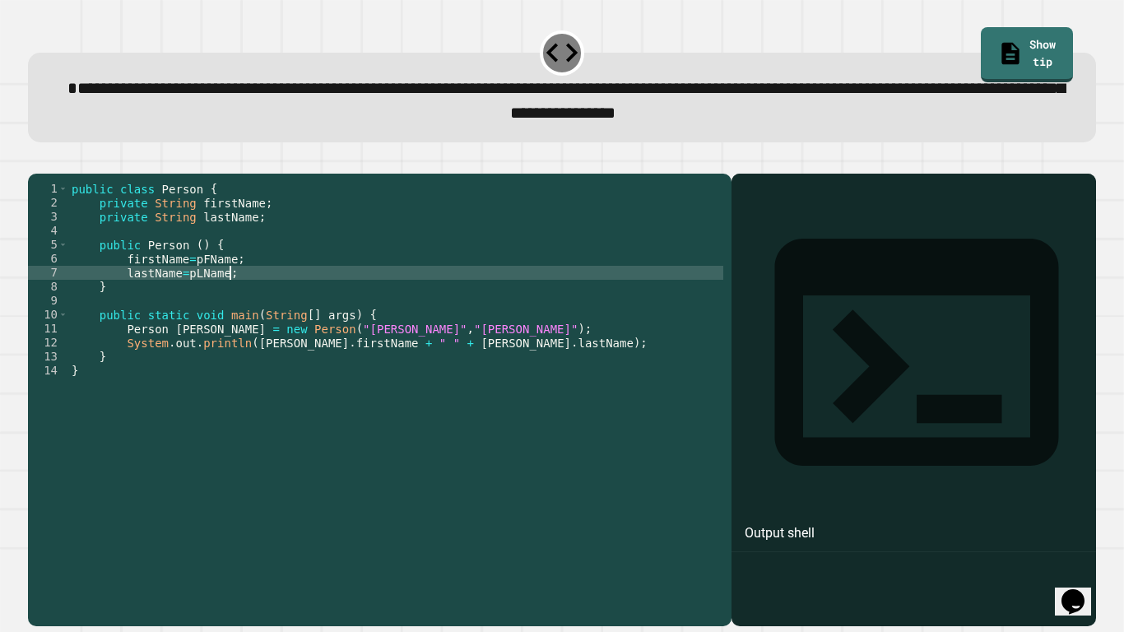
scroll to position [0, 17]
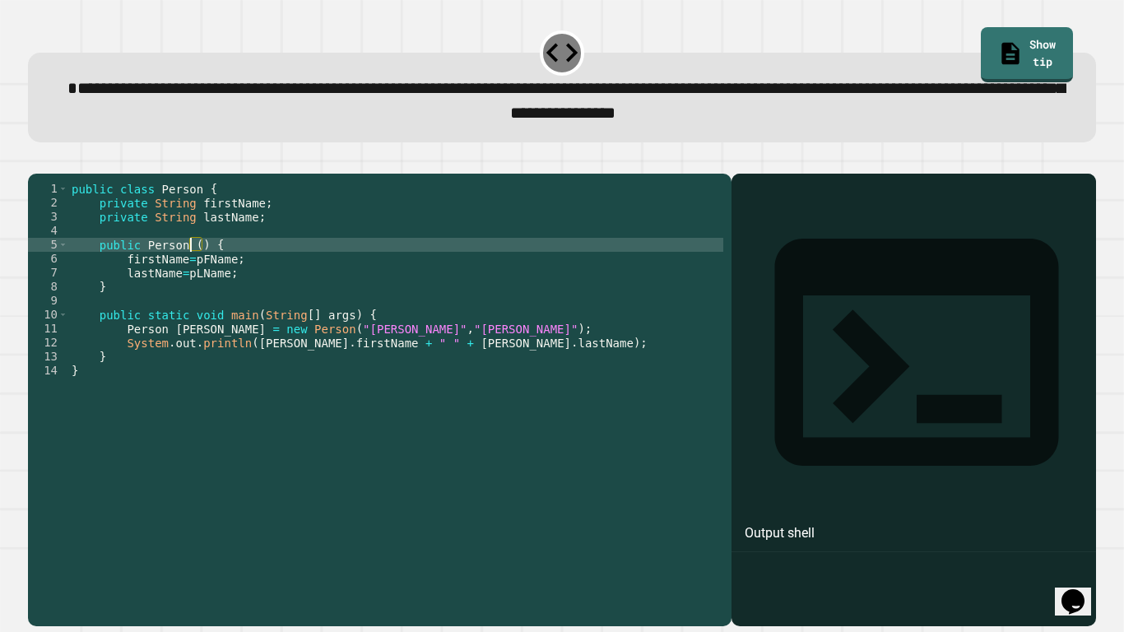
click at [193, 266] on div "public class Person { private String firstName ; private String lastName ; publ…" at bounding box center [395, 392] width 655 height 420
click at [197, 270] on div "public class Person { private String firstName ; private String lastName ; publ…" at bounding box center [395, 392] width 655 height 420
type textarea "**********"
click at [35, 174] on div at bounding box center [562, 164] width 1068 height 20
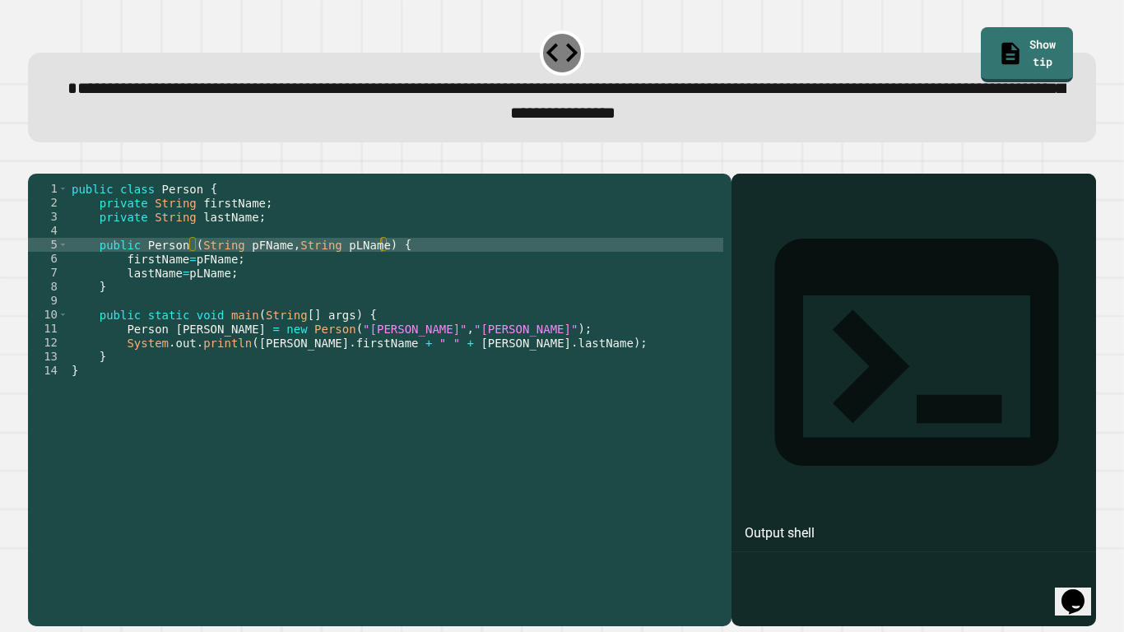
click at [36, 161] on button "button" at bounding box center [36, 161] width 0 height 0
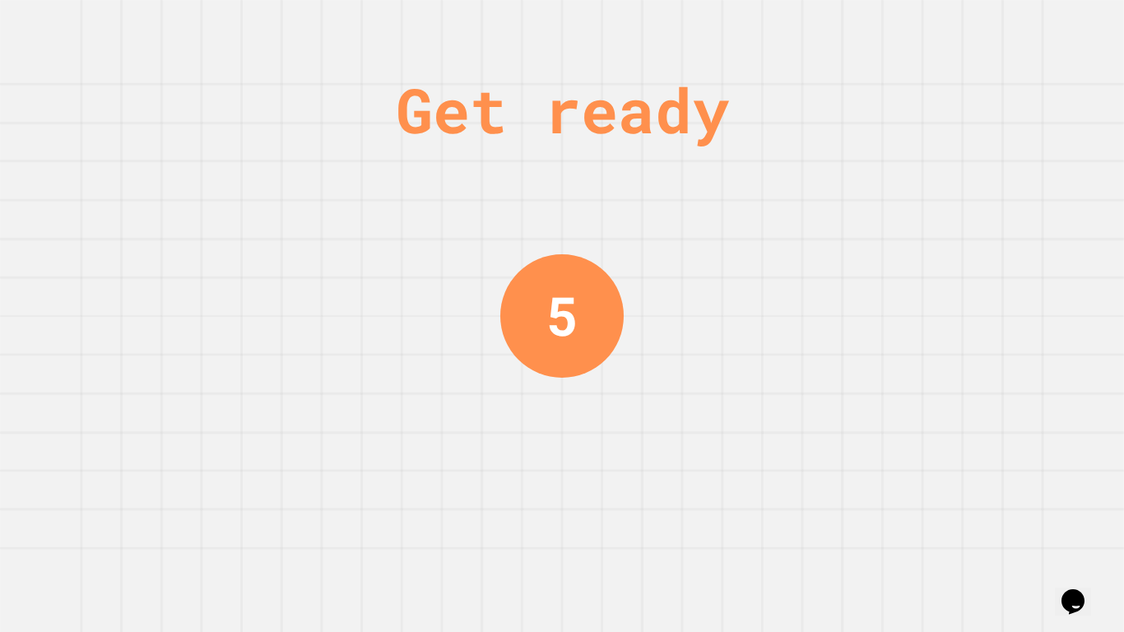
scroll to position [0, 0]
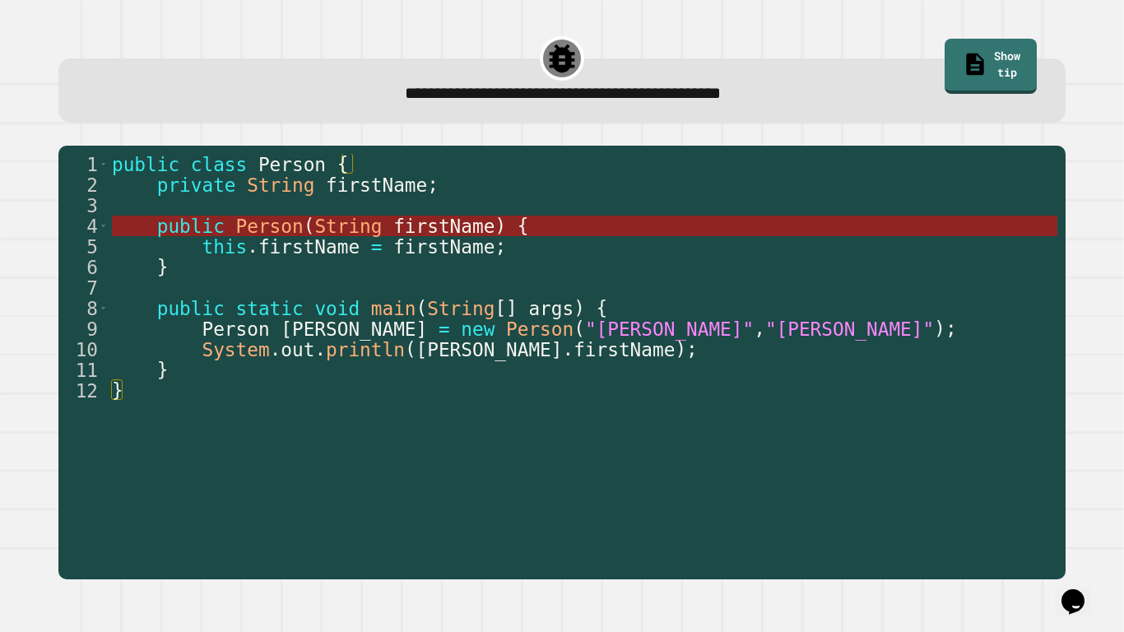
click at [437, 226] on span "firstName" at bounding box center [443, 226] width 101 height 21
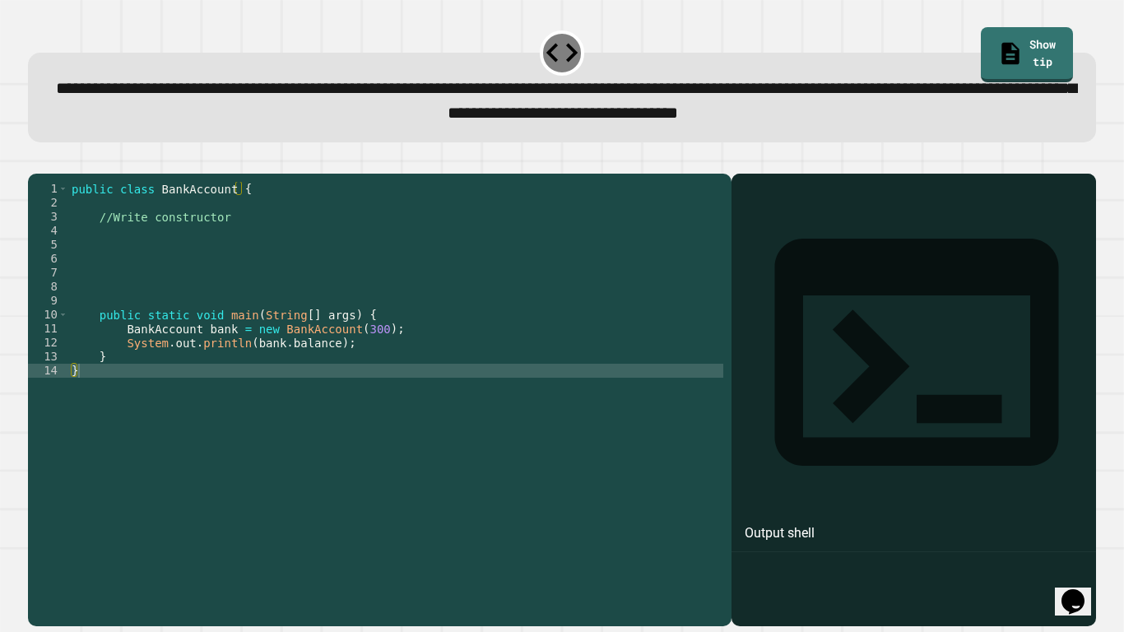
click at [198, 253] on div "public class BankAccount { //Write constructor public static void main ( String…" at bounding box center [395, 392] width 655 height 420
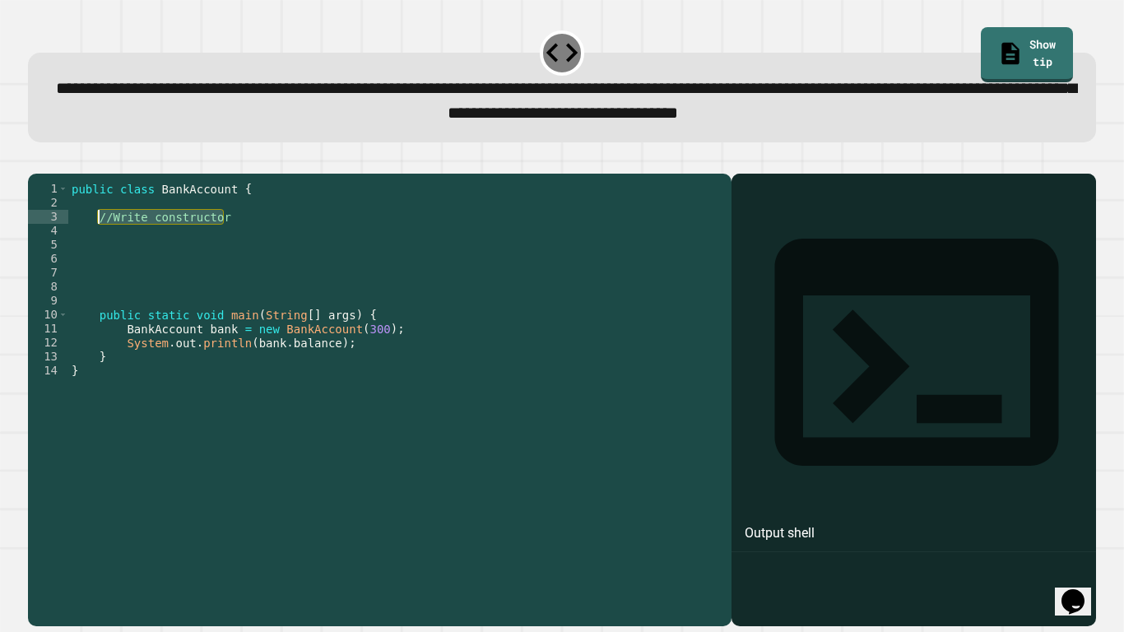
drag, startPoint x: 274, startPoint y: 235, endPoint x: 100, endPoint y: 240, distance: 174.6
click at [100, 240] on div "public class BankAccount { //Write constructor public static void main ( String…" at bounding box center [395, 392] width 655 height 420
type textarea "****"
click at [100, 244] on div "public class BankAccount { Bank public static void main ( String [ ] args ) { B…" at bounding box center [395, 392] width 655 height 420
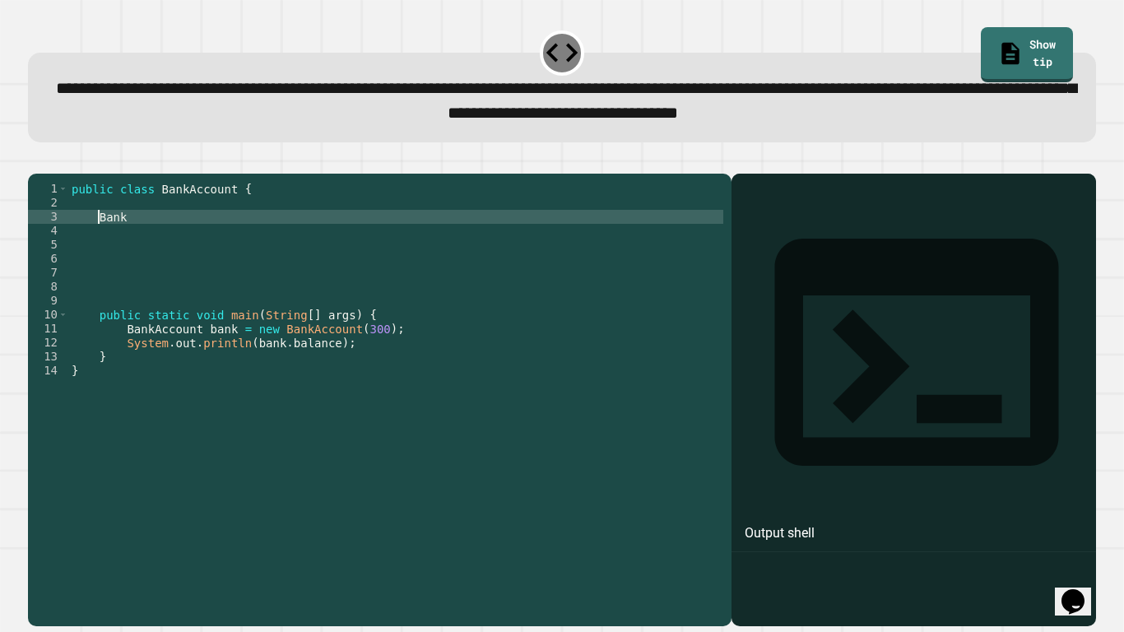
click at [108, 229] on div "public class BankAccount { Bank public static void main ( String [ ] args ) { B…" at bounding box center [395, 392] width 655 height 420
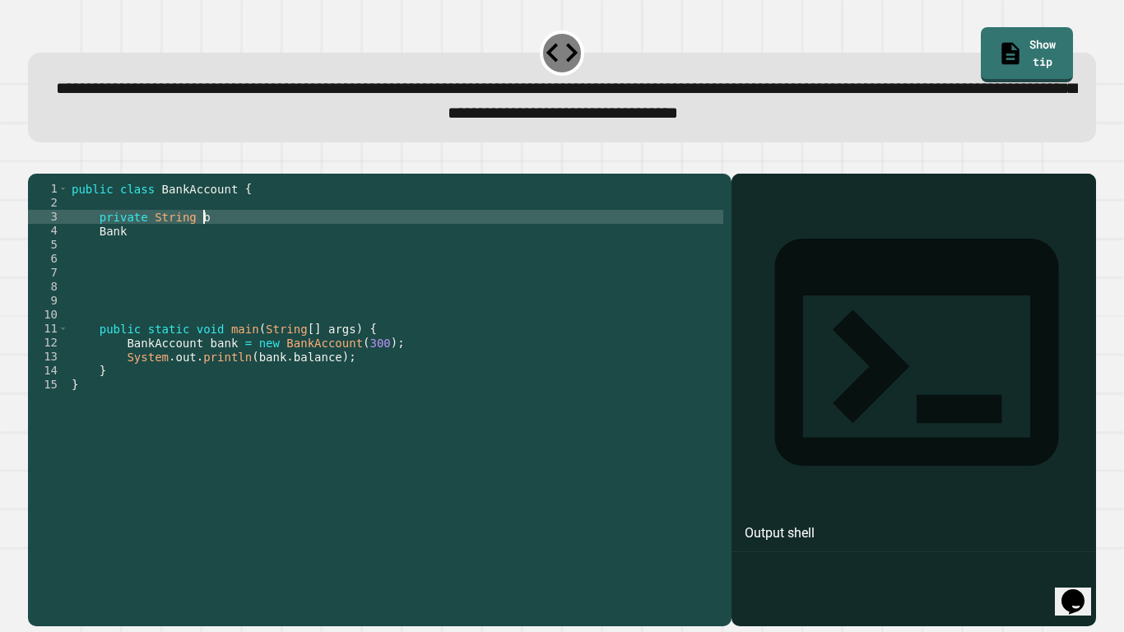
scroll to position [0, 16]
click at [162, 238] on div "public class BankAccount { private String b Bank public static void main ( Stri…" at bounding box center [395, 392] width 655 height 420
click at [195, 240] on div "public class BankAccount { private int b Bank public static void main ( String …" at bounding box center [395, 392] width 655 height 420
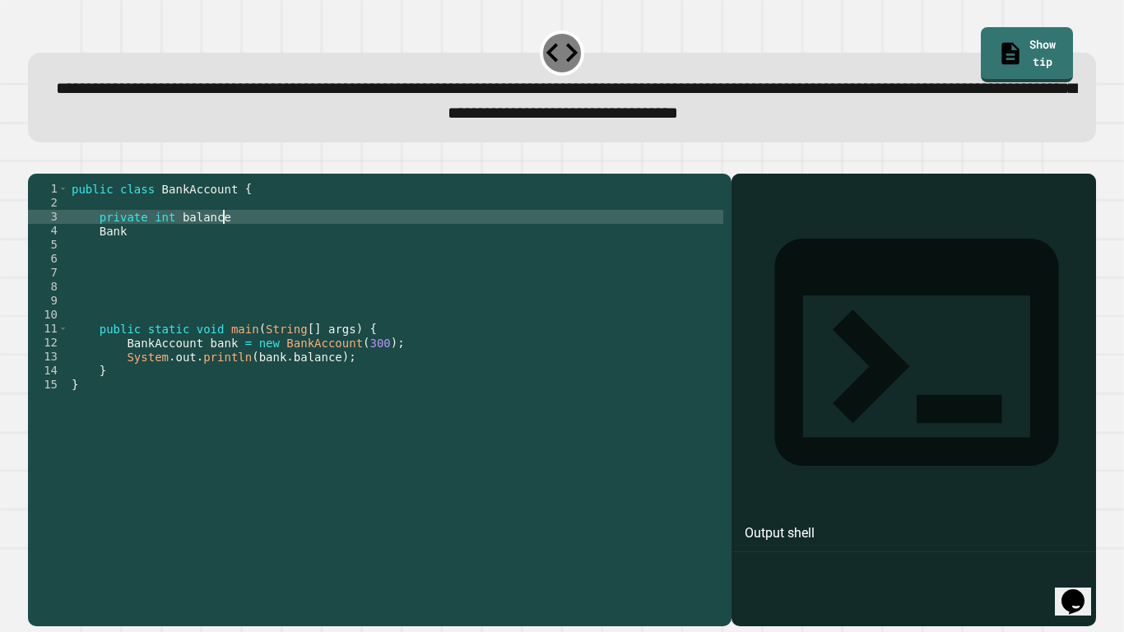
scroll to position [0, 19]
click at [168, 250] on div "public class BankAccount { private int balance ; Bank public static void main (…" at bounding box center [395, 392] width 655 height 420
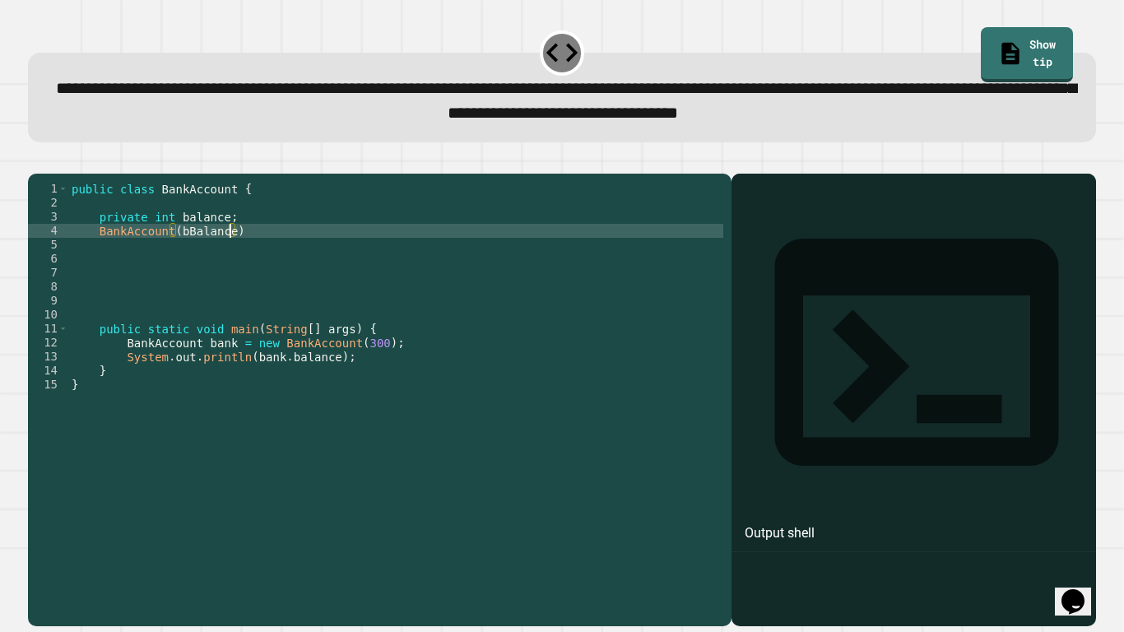
click at [273, 262] on div "public class BankAccount { private int balance ; BankAccount ( bBalance ) publi…" at bounding box center [395, 392] width 655 height 420
type textarea "**********"
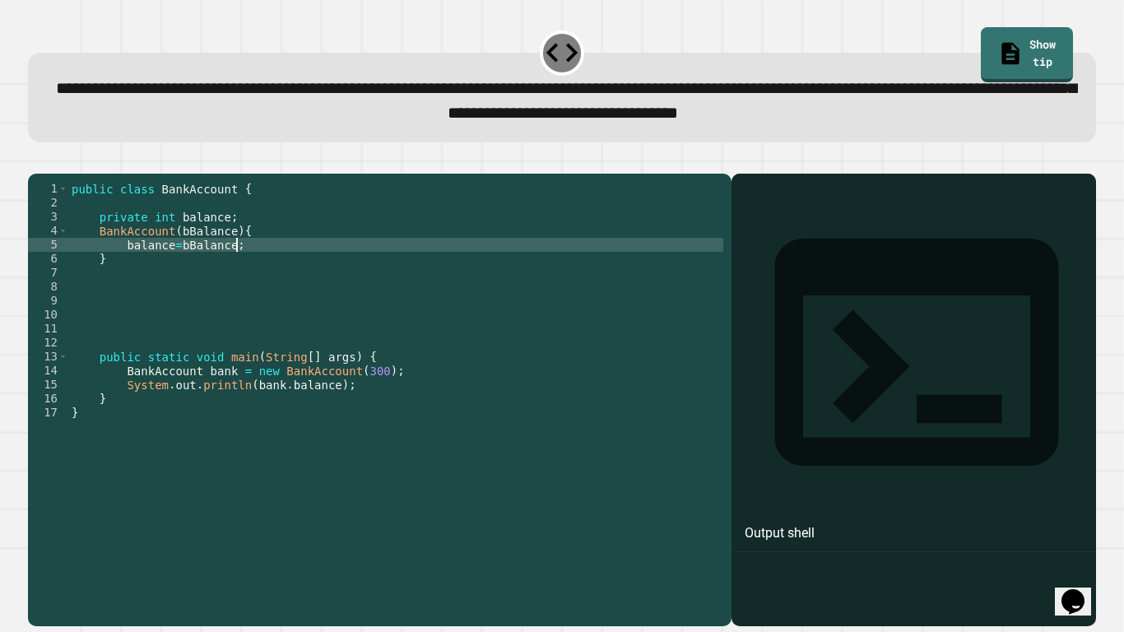
scroll to position [0, 20]
click at [36, 161] on icon "button" at bounding box center [36, 161] width 0 height 0
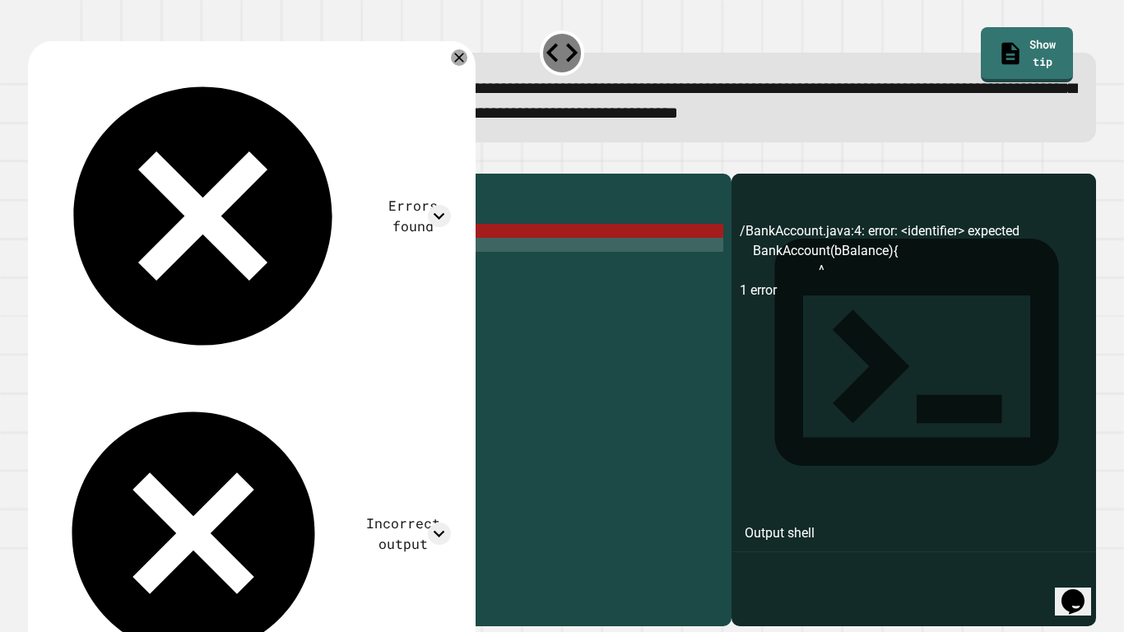
click at [293, 264] on div "public class BankAccount { private int balance ; BankAccount ( bBalance ) { bal…" at bounding box center [395, 392] width 655 height 420
click at [267, 261] on div "public class BankAccount { private int balance ; BankAccount ( bBalance ) { bal…" at bounding box center [395, 392] width 655 height 420
click at [198, 257] on div "public class BankAccount { private int balance ; BankAccount ( bBalance ) { bal…" at bounding box center [395, 392] width 655 height 420
click at [230, 256] on div "public class BankAccount { private int balance ; BankAccount ( bBalance ) { bal…" at bounding box center [395, 392] width 655 height 420
click at [174, 255] on div "public class BankAccount { private int balance ; BankAccount ( bBalance ) { bal…" at bounding box center [395, 392] width 655 height 420
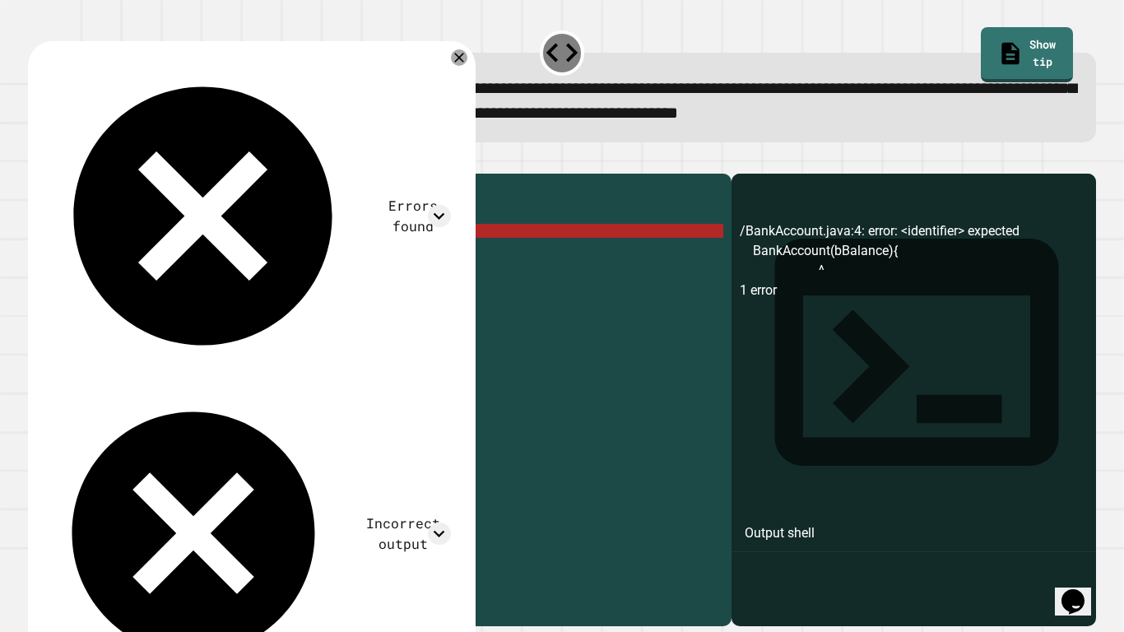
click at [96, 257] on div "public class BankAccount { private int balance ; BankAccount ( bBalance ) { bal…" at bounding box center [395, 392] width 655 height 420
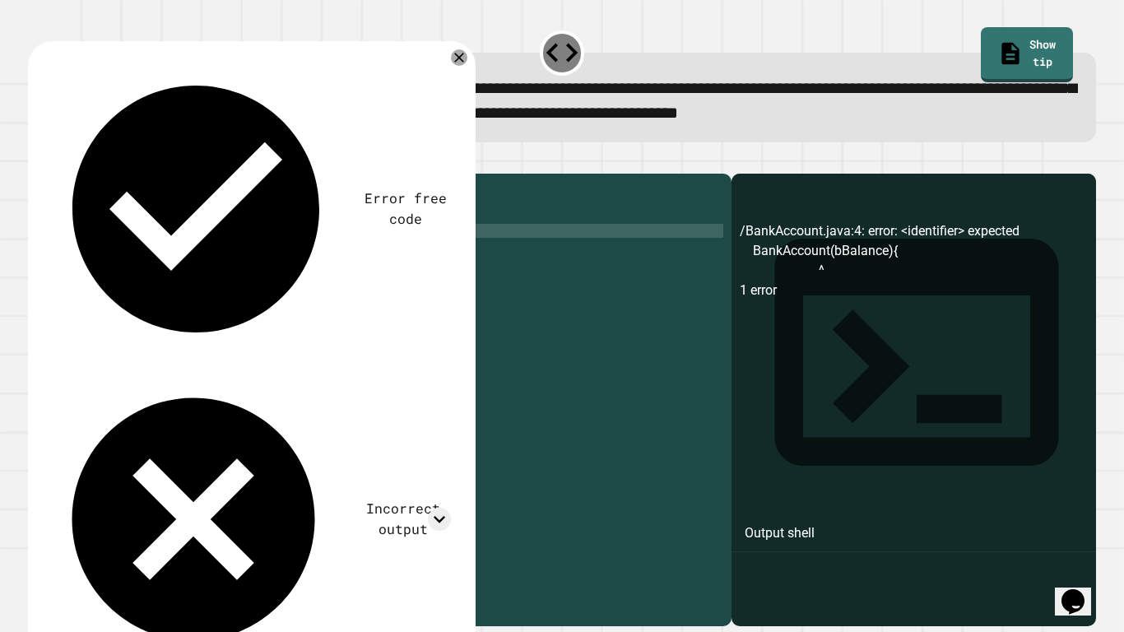
scroll to position [0, 10]
click at [36, 161] on button "button" at bounding box center [36, 161] width 0 height 0
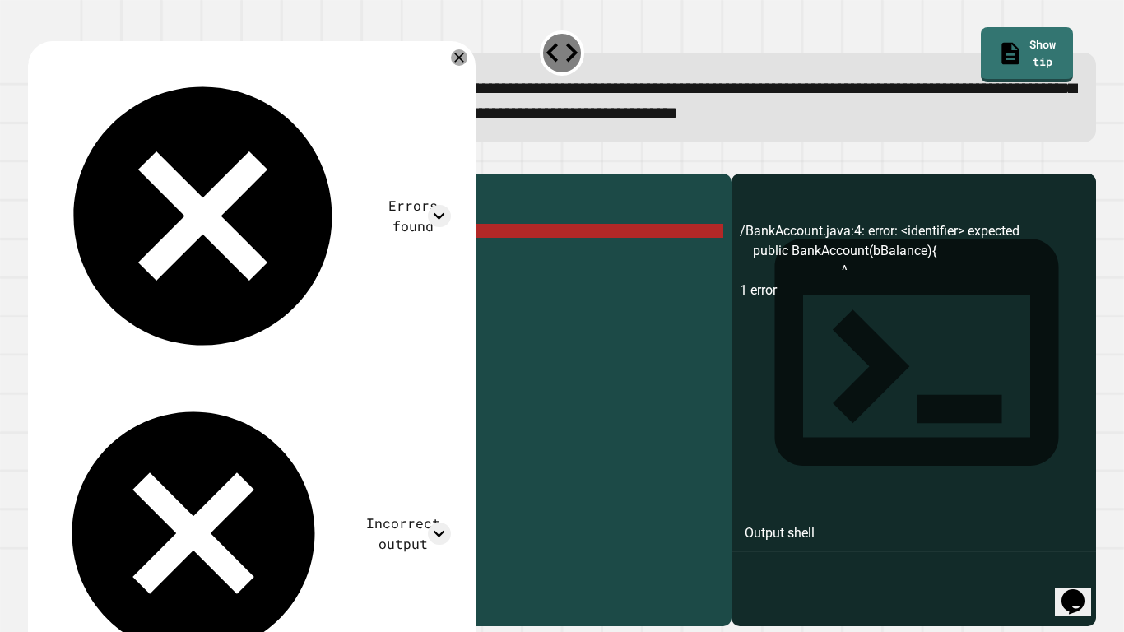
click at [161, 253] on div "public class BankAccount { private int balance ; public BankAccount ( bBalance …" at bounding box center [395, 392] width 655 height 420
click at [229, 256] on div "public class BankAccount { private int balance ; public BankAccount ( bBalance …" at bounding box center [395, 392] width 655 height 420
click at [247, 258] on div "public class BankAccount { private int balance ; public BankAccount ( bBalance …" at bounding box center [395, 392] width 655 height 420
click at [271, 251] on div "public class BankAccount { private int balance ; public BankAccount ( bBalance …" at bounding box center [395, 392] width 655 height 420
click at [221, 258] on div "public class BankAccount { private int balance ; public BankAccount ( bBalance …" at bounding box center [395, 392] width 655 height 420
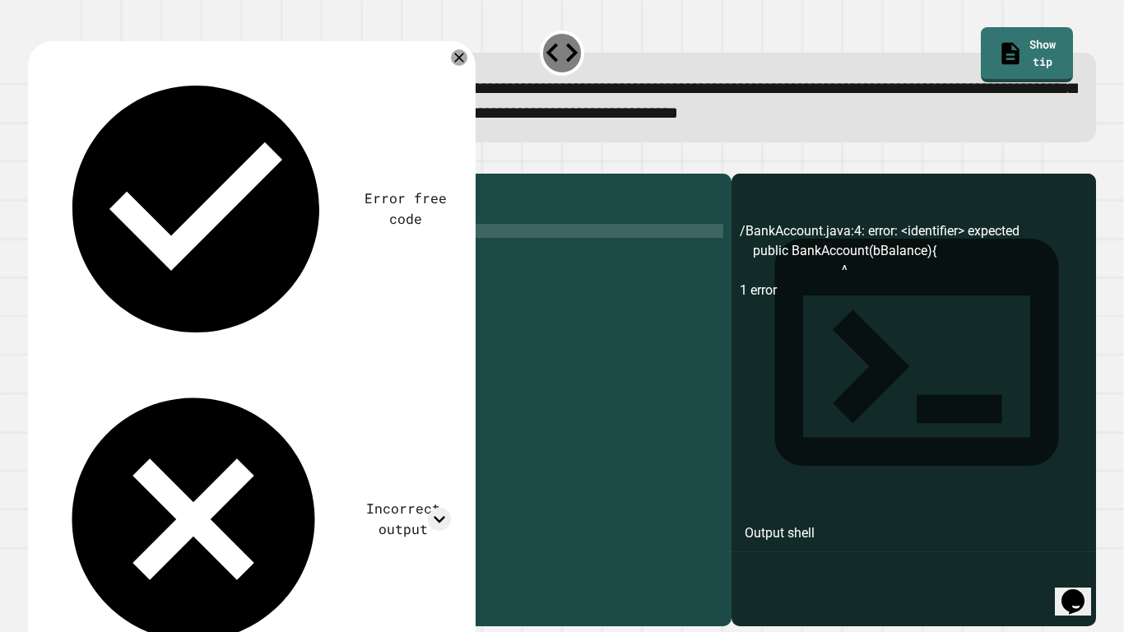
scroll to position [0, 23]
type textarea "**********"
click at [36, 161] on icon "button" at bounding box center [36, 161] width 0 height 0
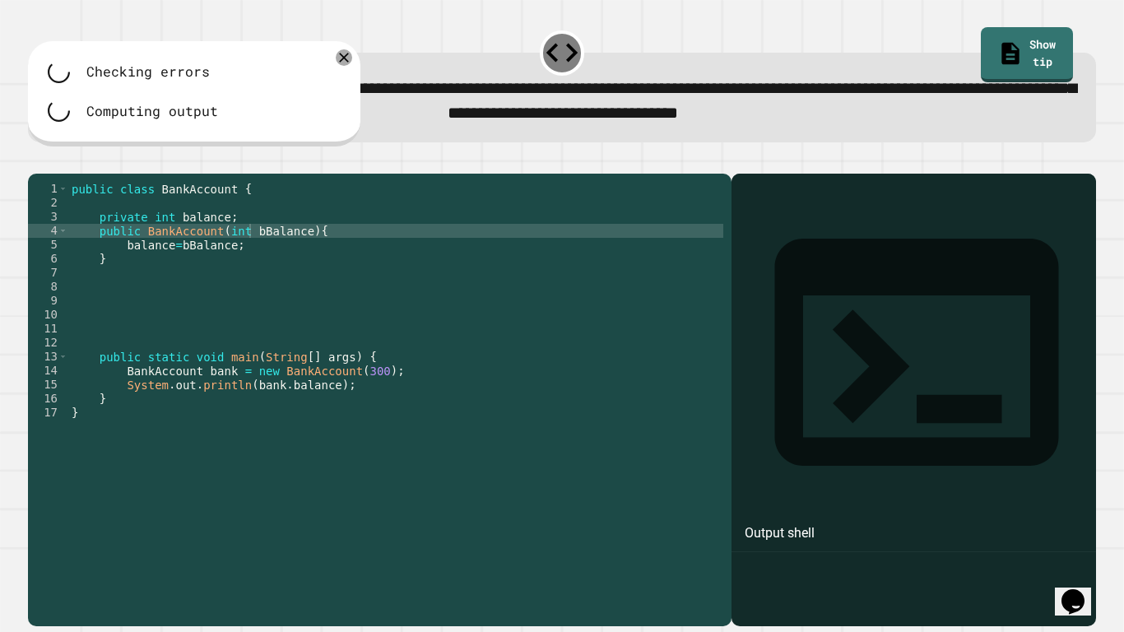
click at [62, 174] on div at bounding box center [562, 164] width 1068 height 20
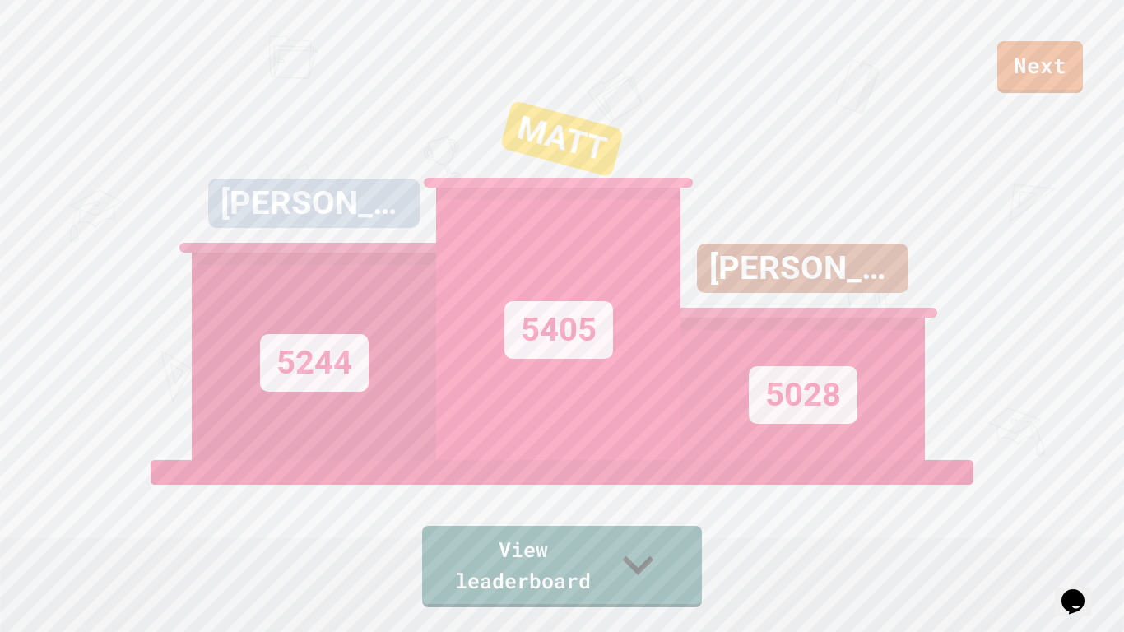
click at [757, 293] on div "[PERSON_NAME] 4167" at bounding box center [803, 268] width 212 height 49
click at [524, 575] on link "View leaderboard" at bounding box center [562, 566] width 279 height 86
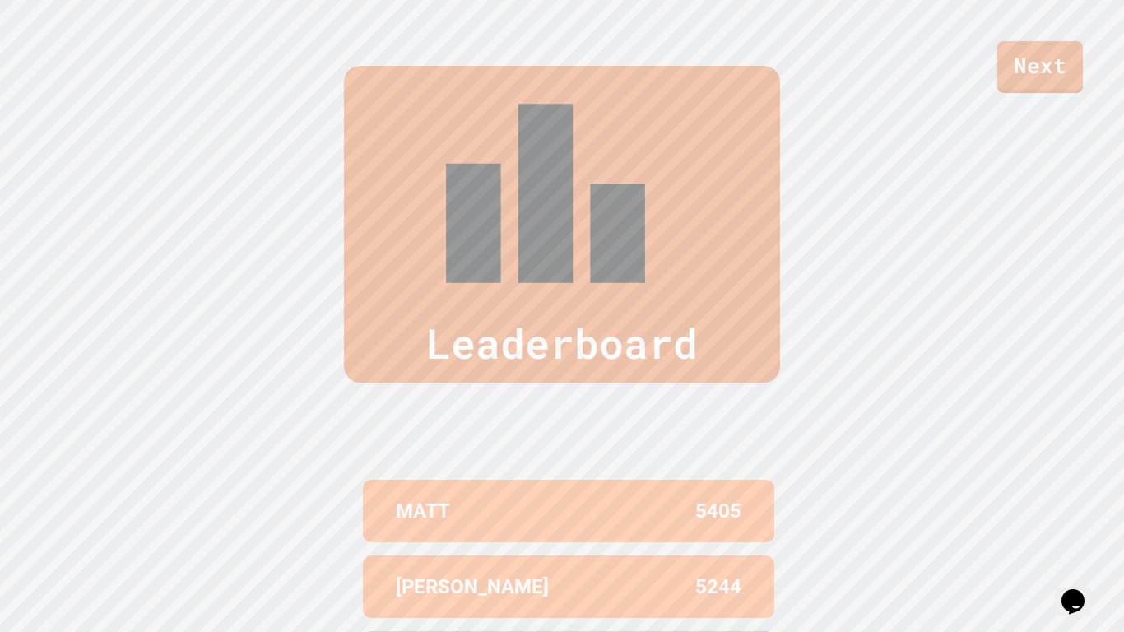
scroll to position [679, 0]
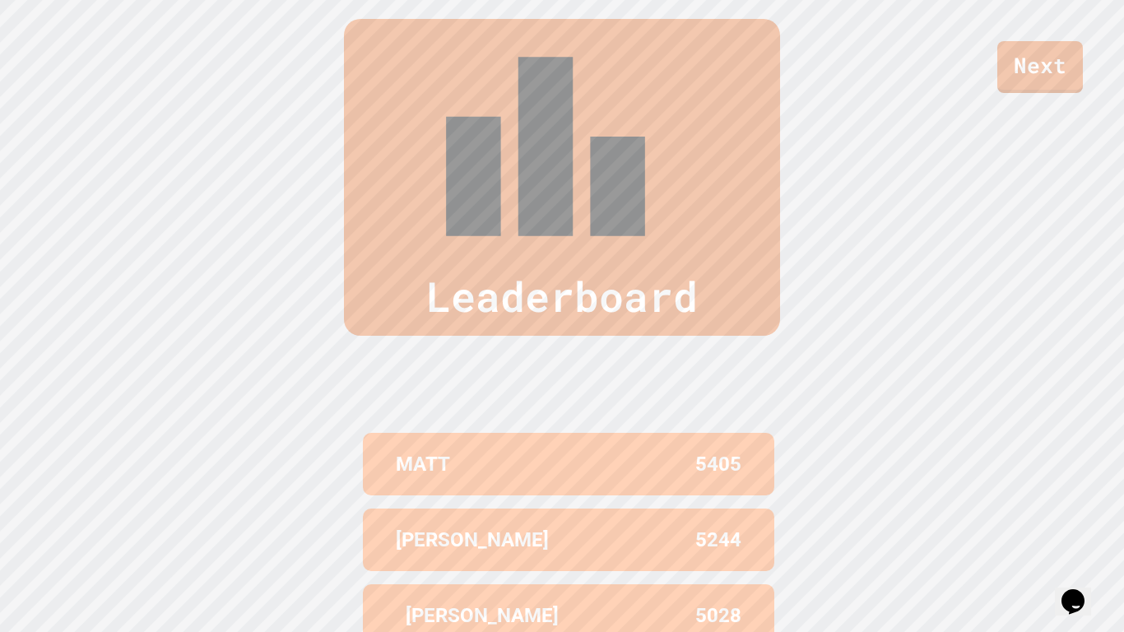
click at [626, 575] on div "MATT 5405 [PERSON_NAME] 5244 [PERSON_NAME] 4167 5028 [PERSON_NAME] 5026 [PERSON…" at bounding box center [562, 630] width 412 height 474
click at [1069, 48] on link "Next" at bounding box center [1040, 66] width 86 height 53
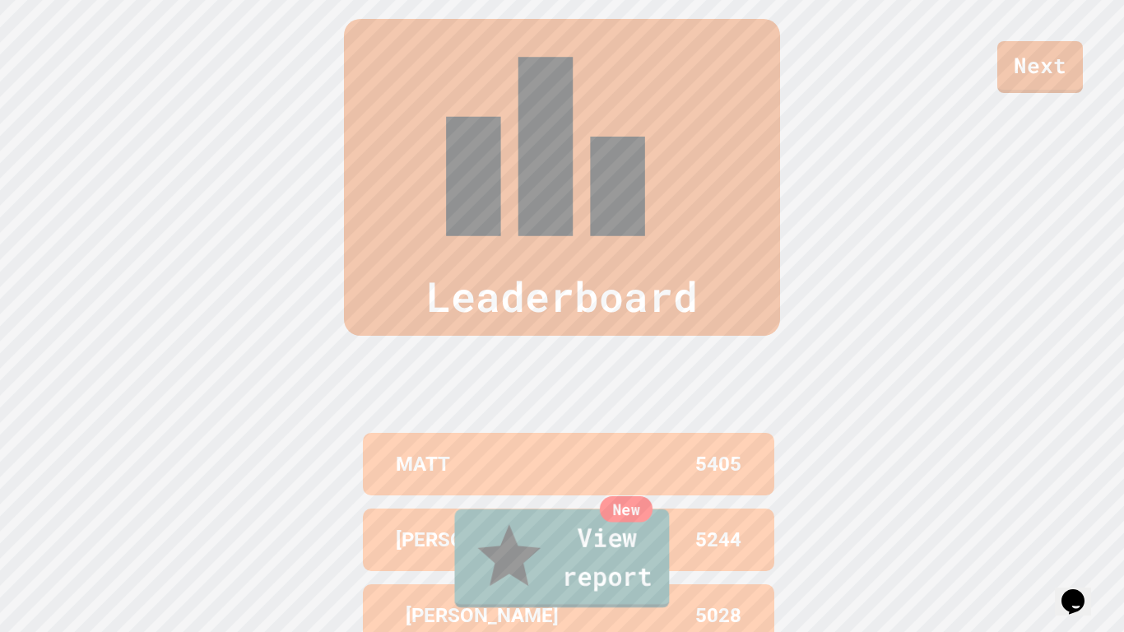
click at [500, 570] on link "New View report" at bounding box center [562, 559] width 215 height 99
